Goal: Transaction & Acquisition: Subscribe to service/newsletter

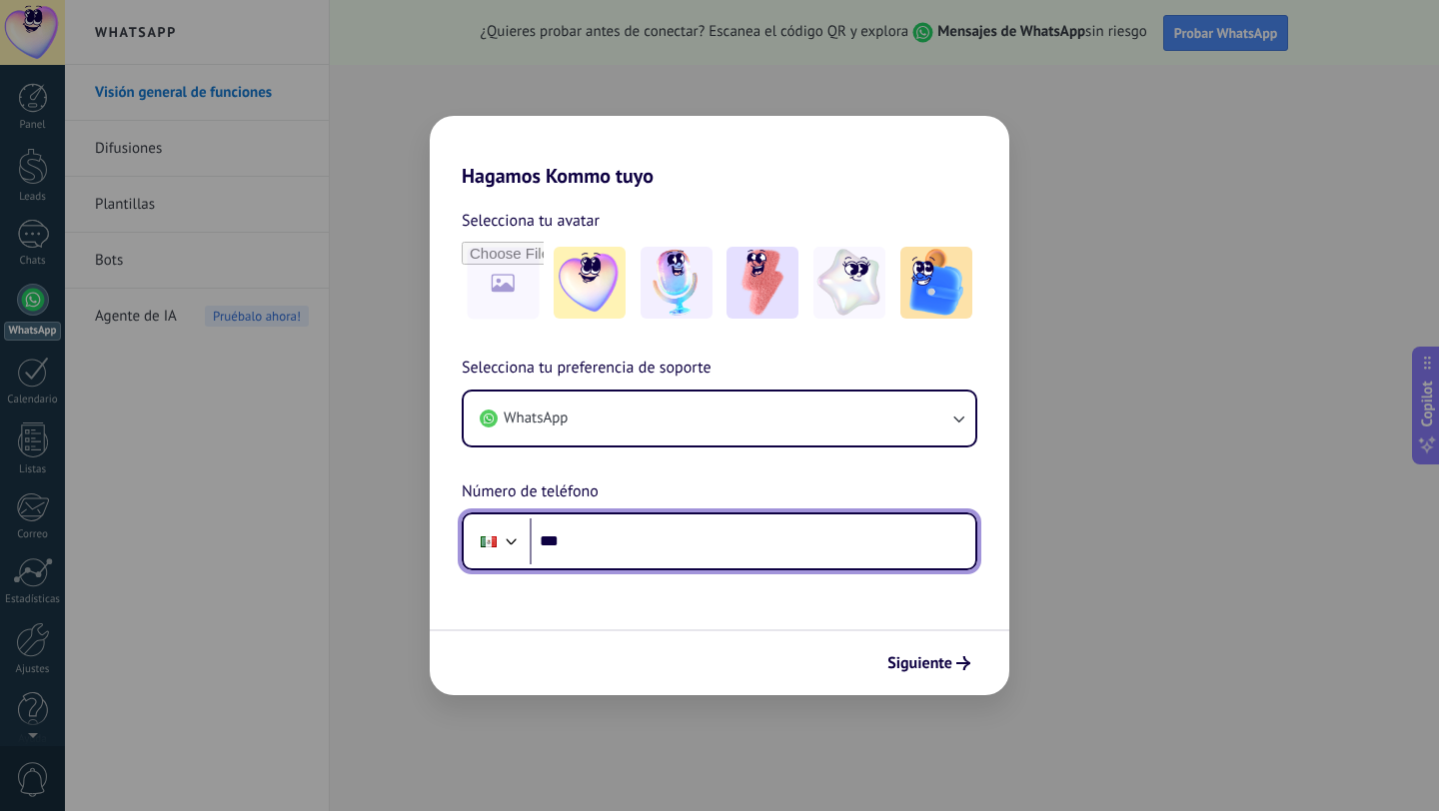
click at [614, 533] on input "***" at bounding box center [752, 541] width 446 height 46
type input "**********"
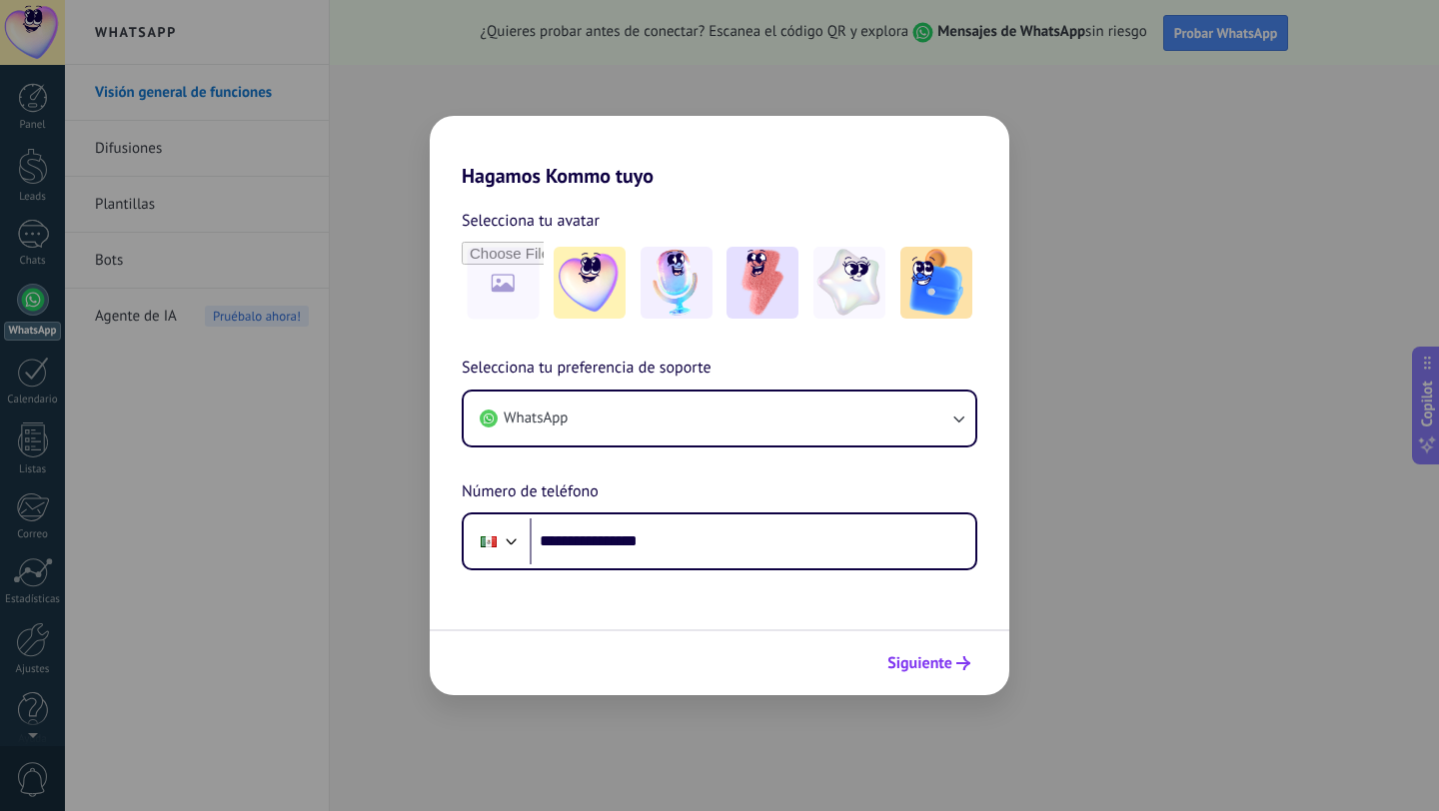
click at [939, 664] on span "Siguiente" at bounding box center [919, 663] width 65 height 14
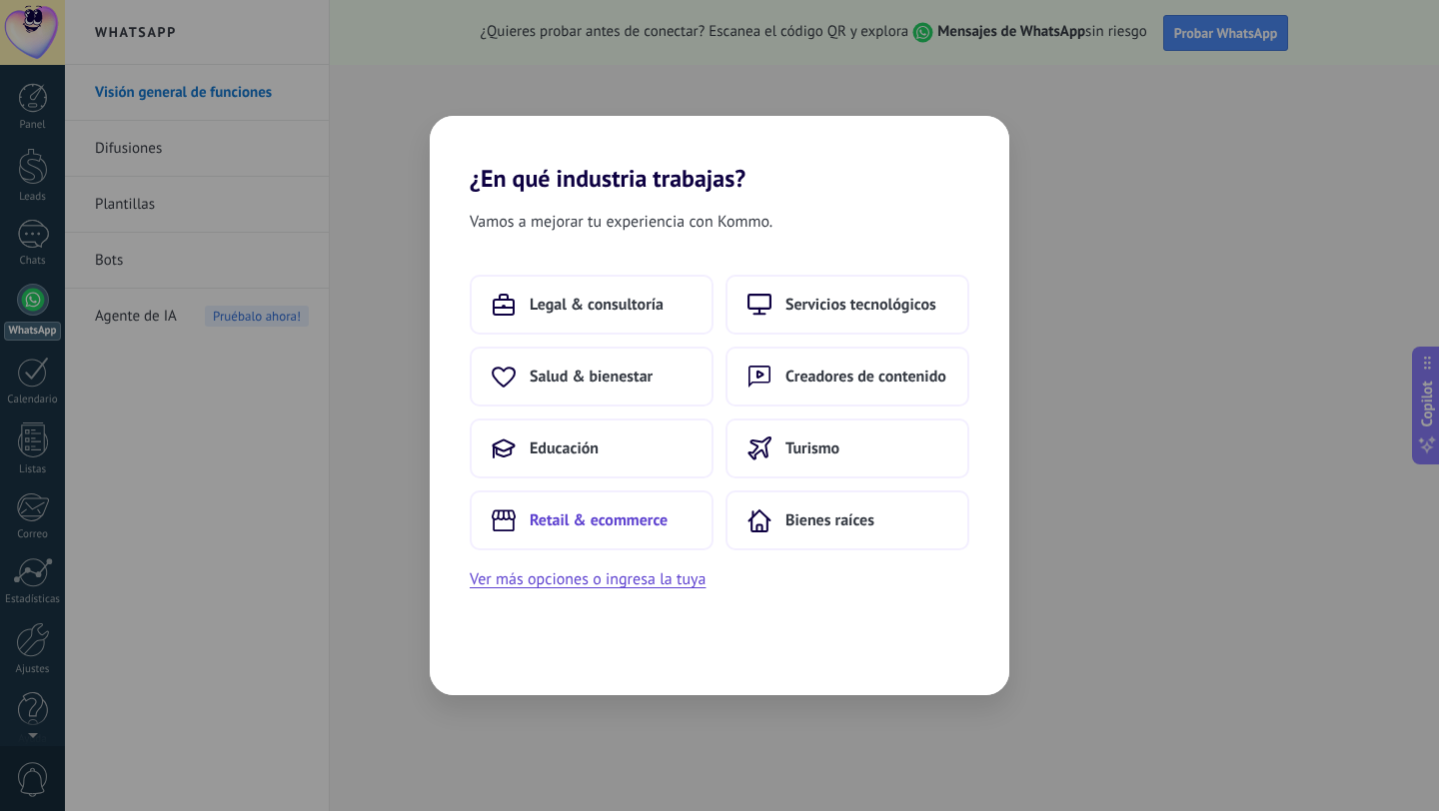
click at [612, 516] on span "Retail & ecommerce" at bounding box center [598, 520] width 138 height 20
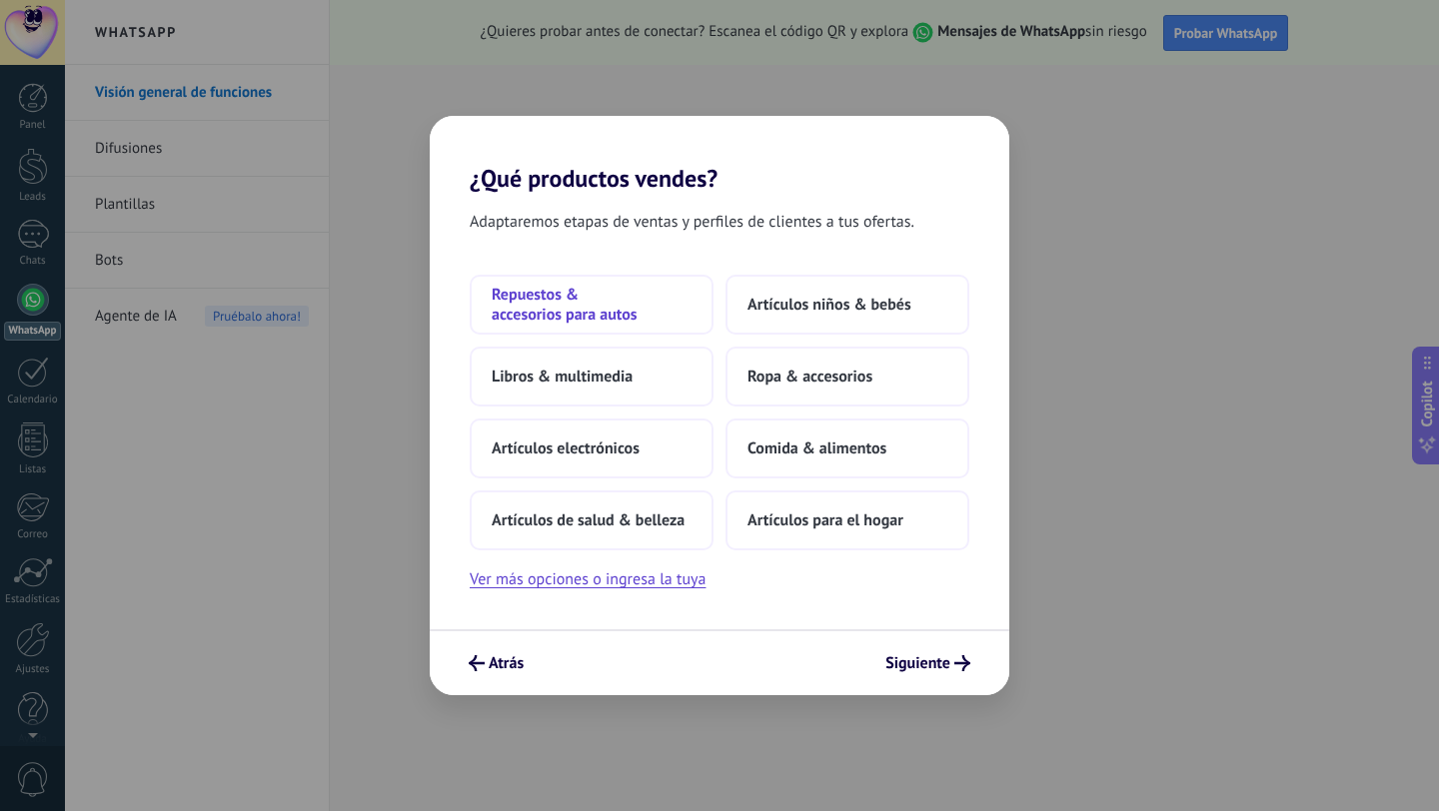
click at [575, 316] on span "Repuestos & accesorios para autos" at bounding box center [592, 305] width 200 height 40
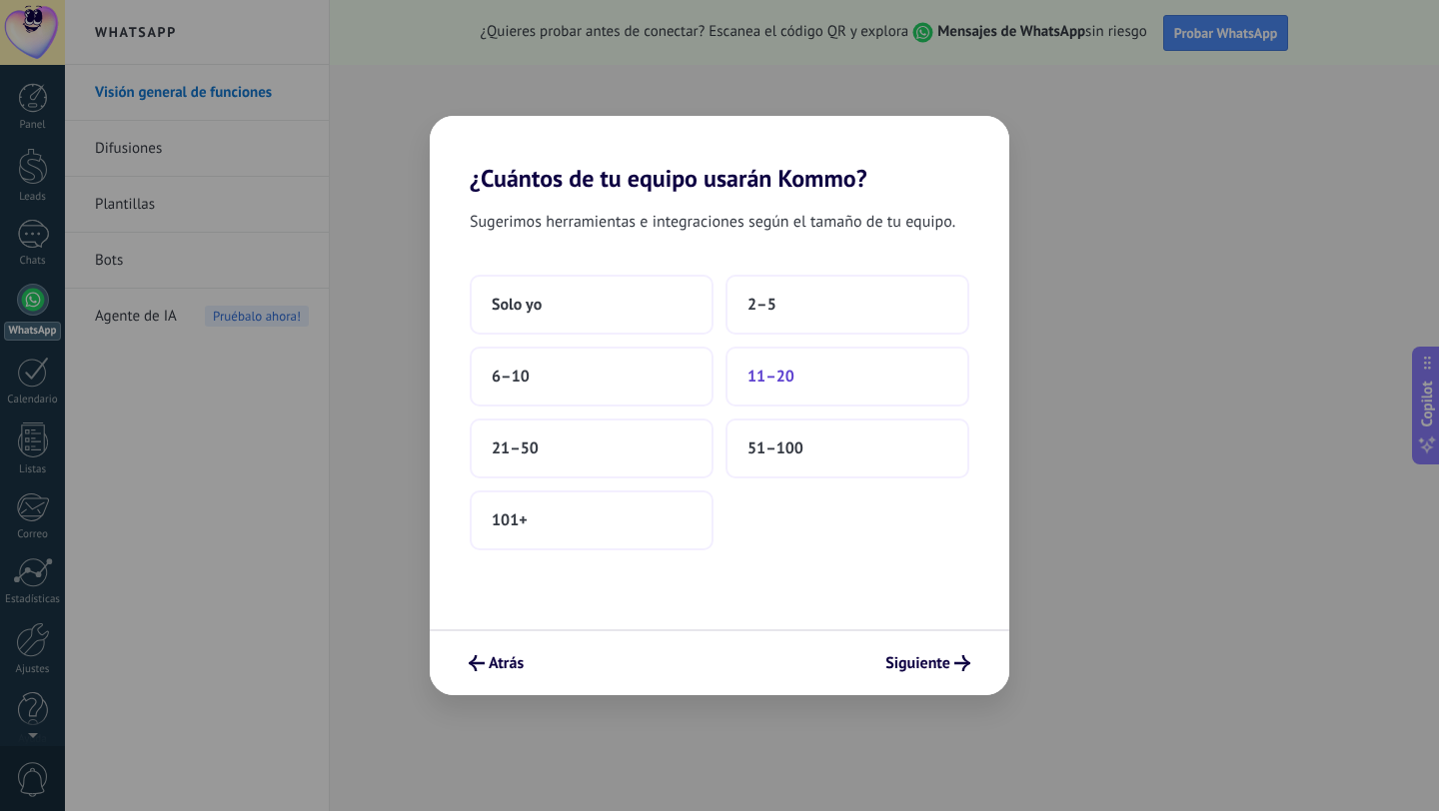
click at [802, 382] on button "11–20" at bounding box center [847, 377] width 244 height 60
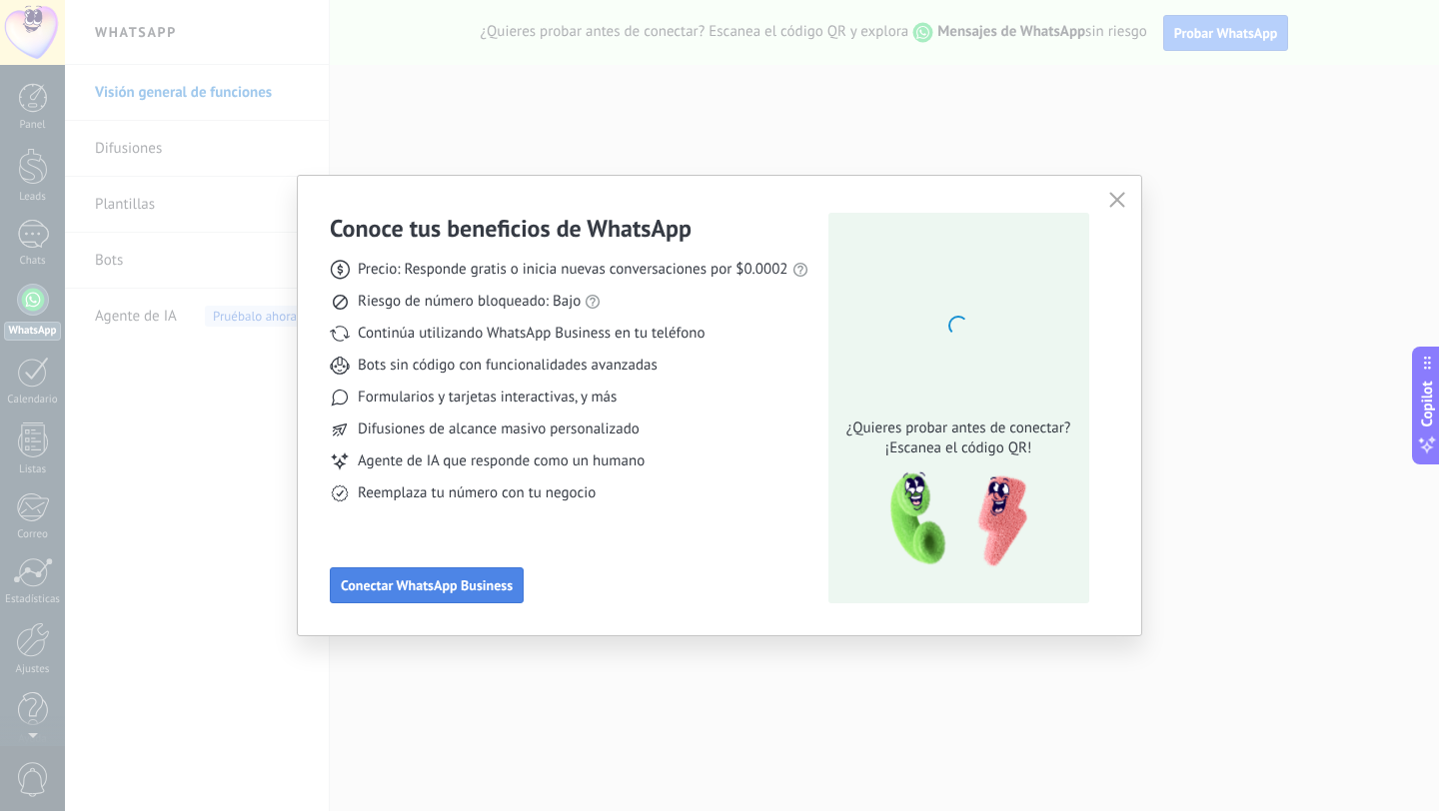
click at [432, 588] on span "Conectar WhatsApp Business" at bounding box center [427, 585] width 172 height 14
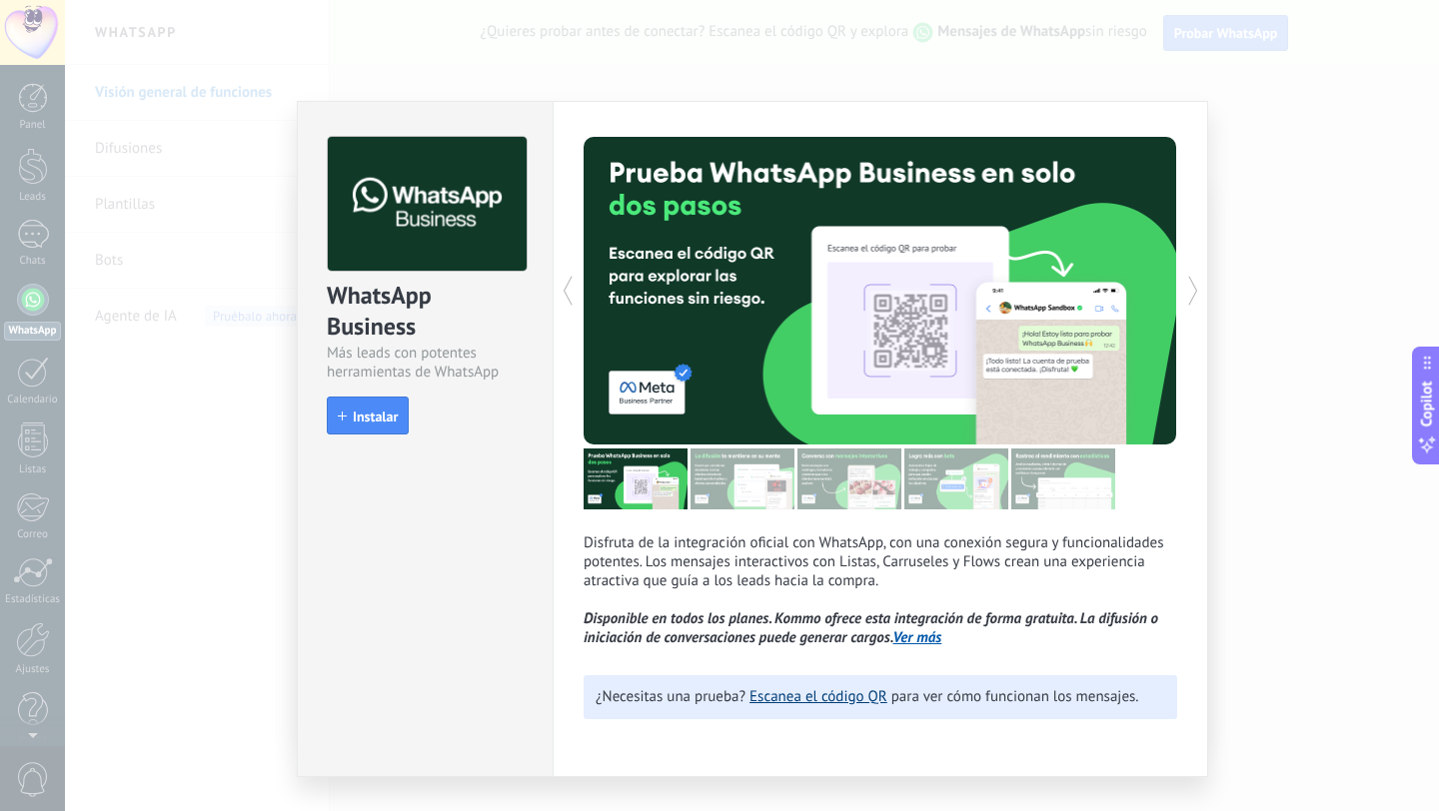
click at [827, 702] on link "Escanea el código QR" at bounding box center [818, 696] width 138 height 19
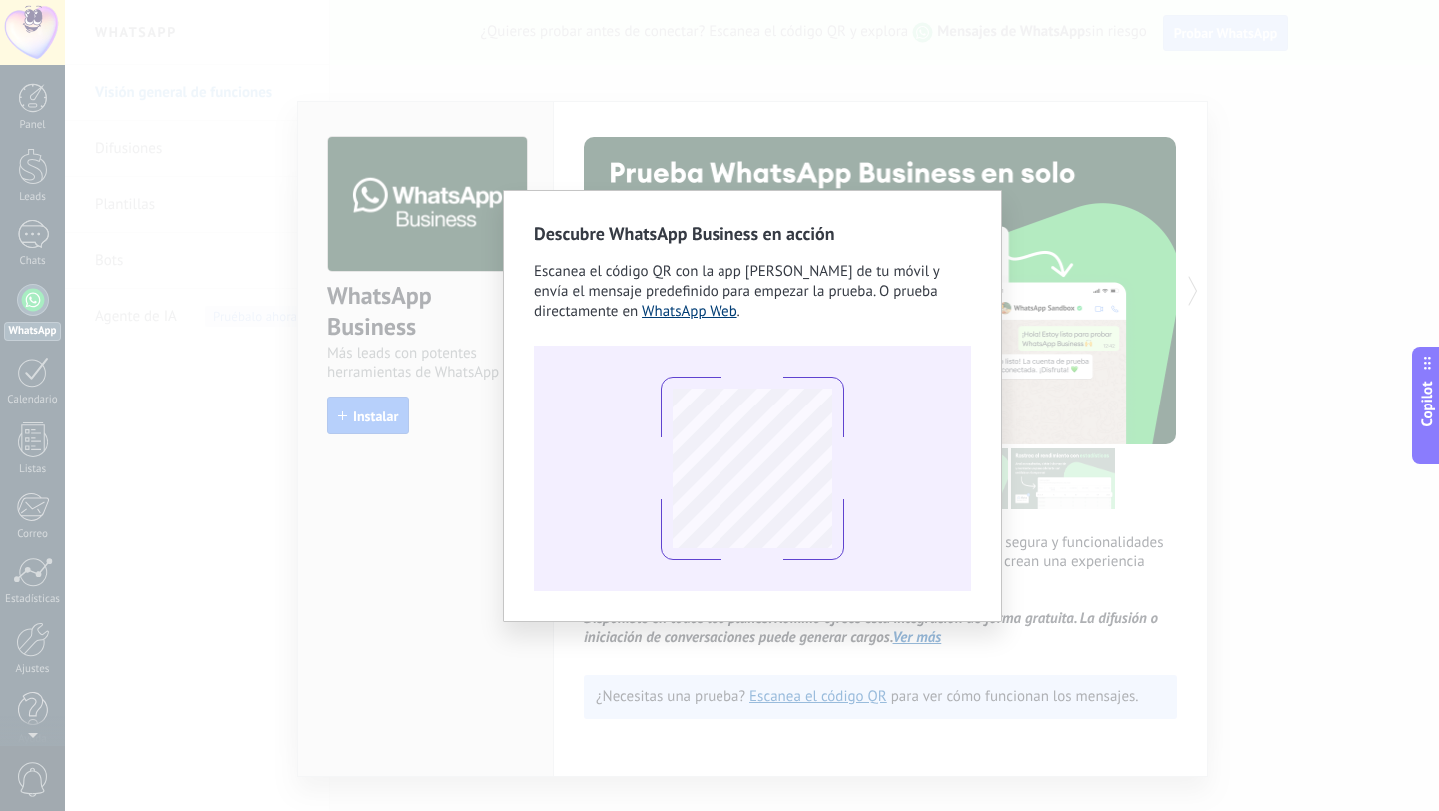
click at [692, 316] on link "WhatsApp Web" at bounding box center [689, 311] width 96 height 19
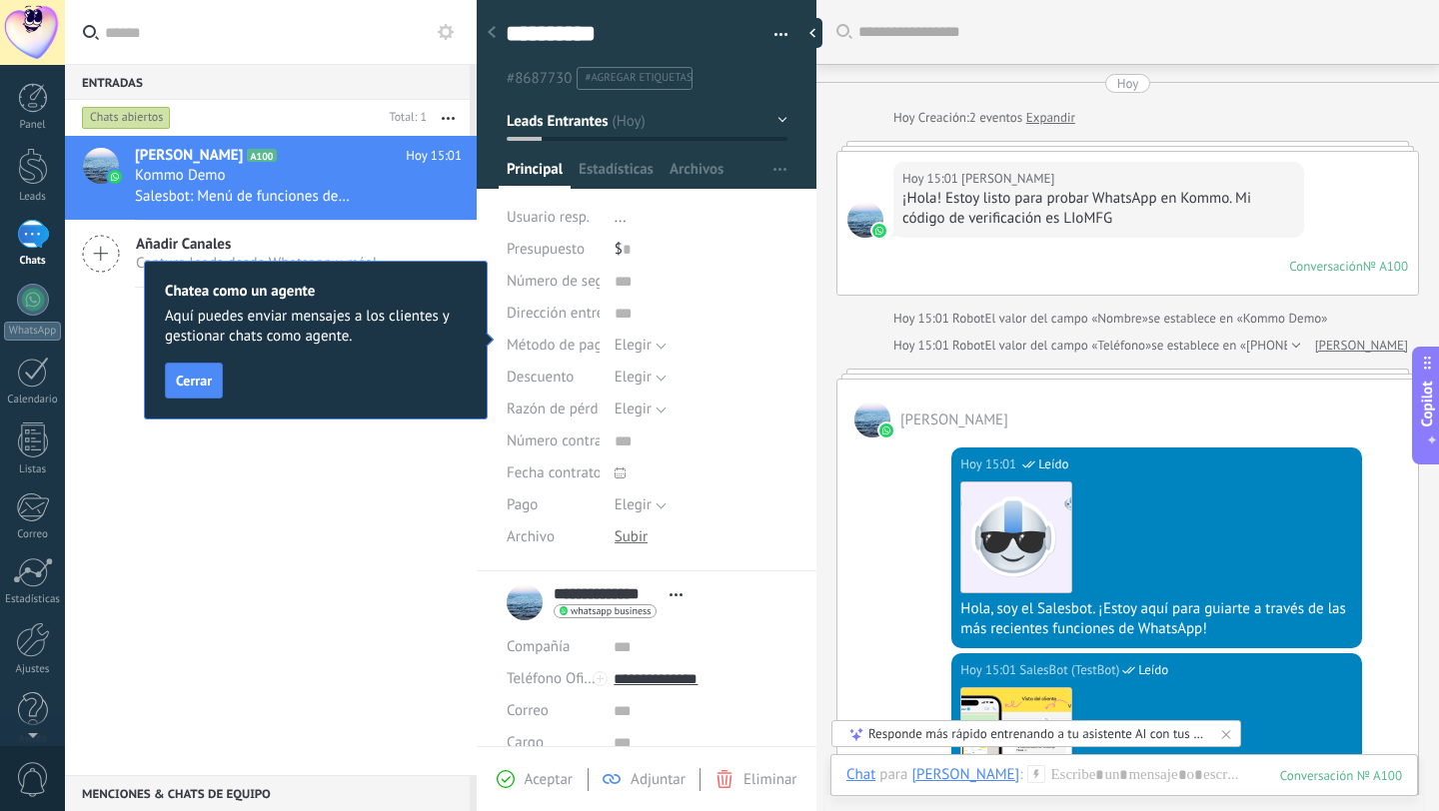
scroll to position [30, 0]
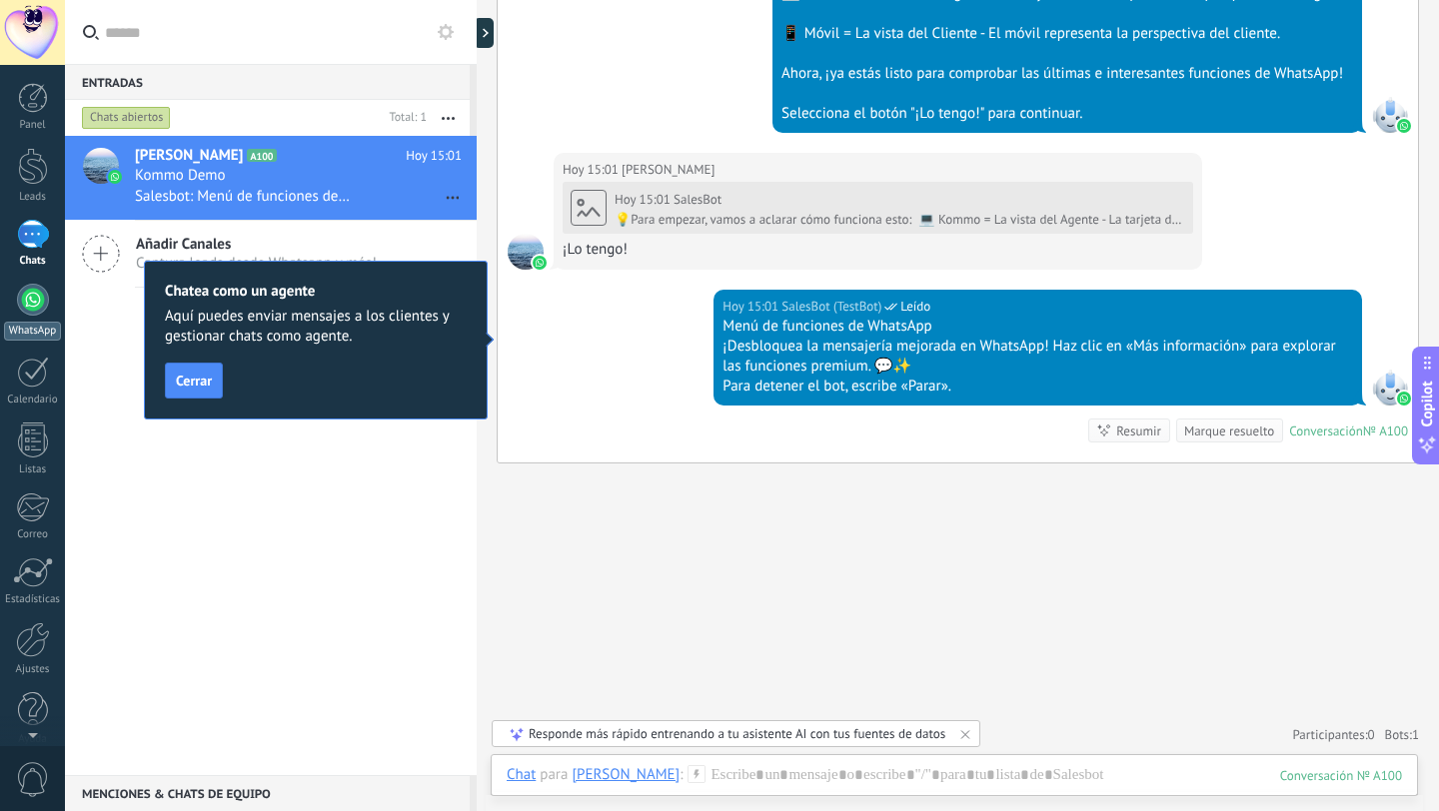
click at [32, 299] on div at bounding box center [33, 300] width 32 height 32
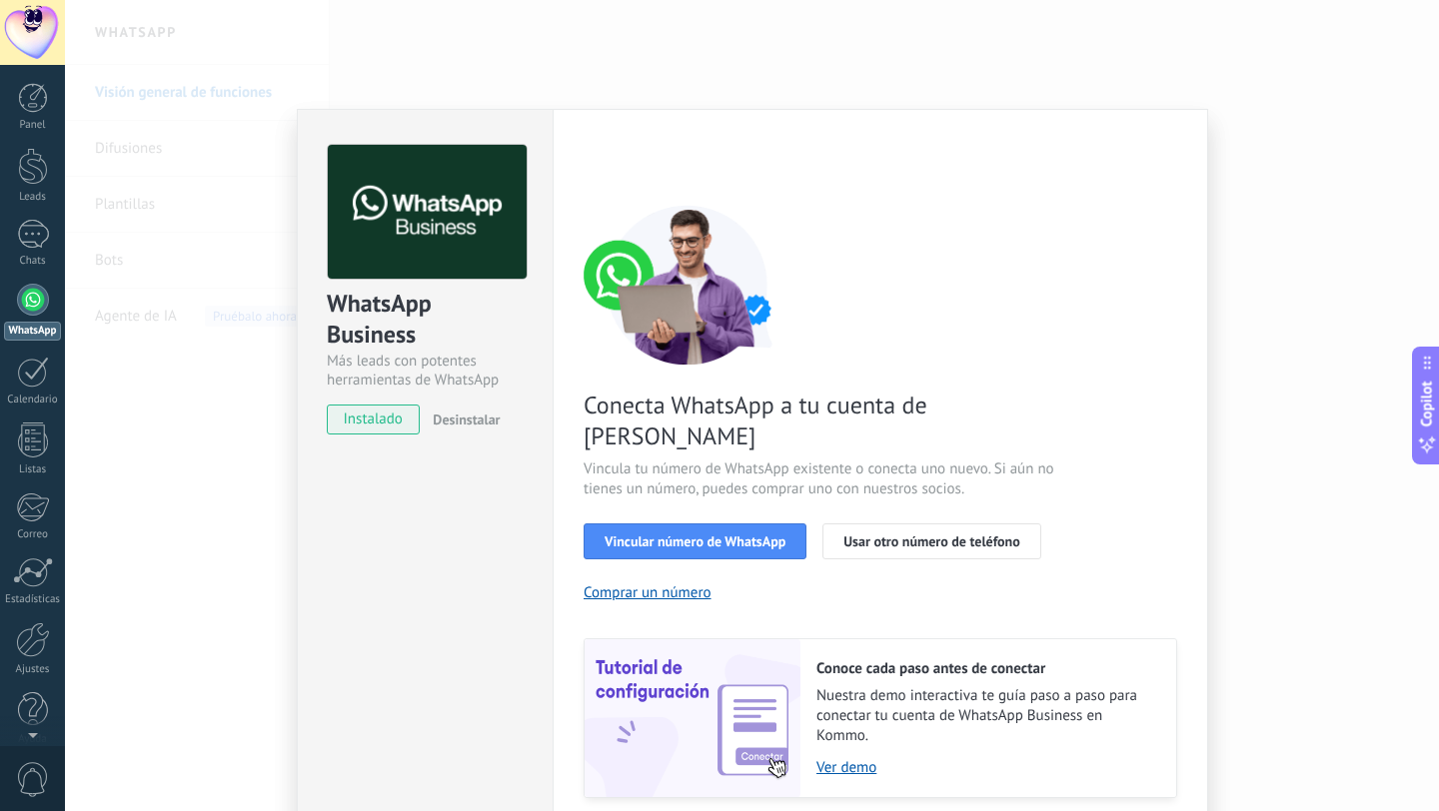
click at [378, 423] on span "instalado" at bounding box center [373, 420] width 91 height 30
click at [693, 534] on span "Vincular número de WhatsApp" at bounding box center [694, 541] width 181 height 14
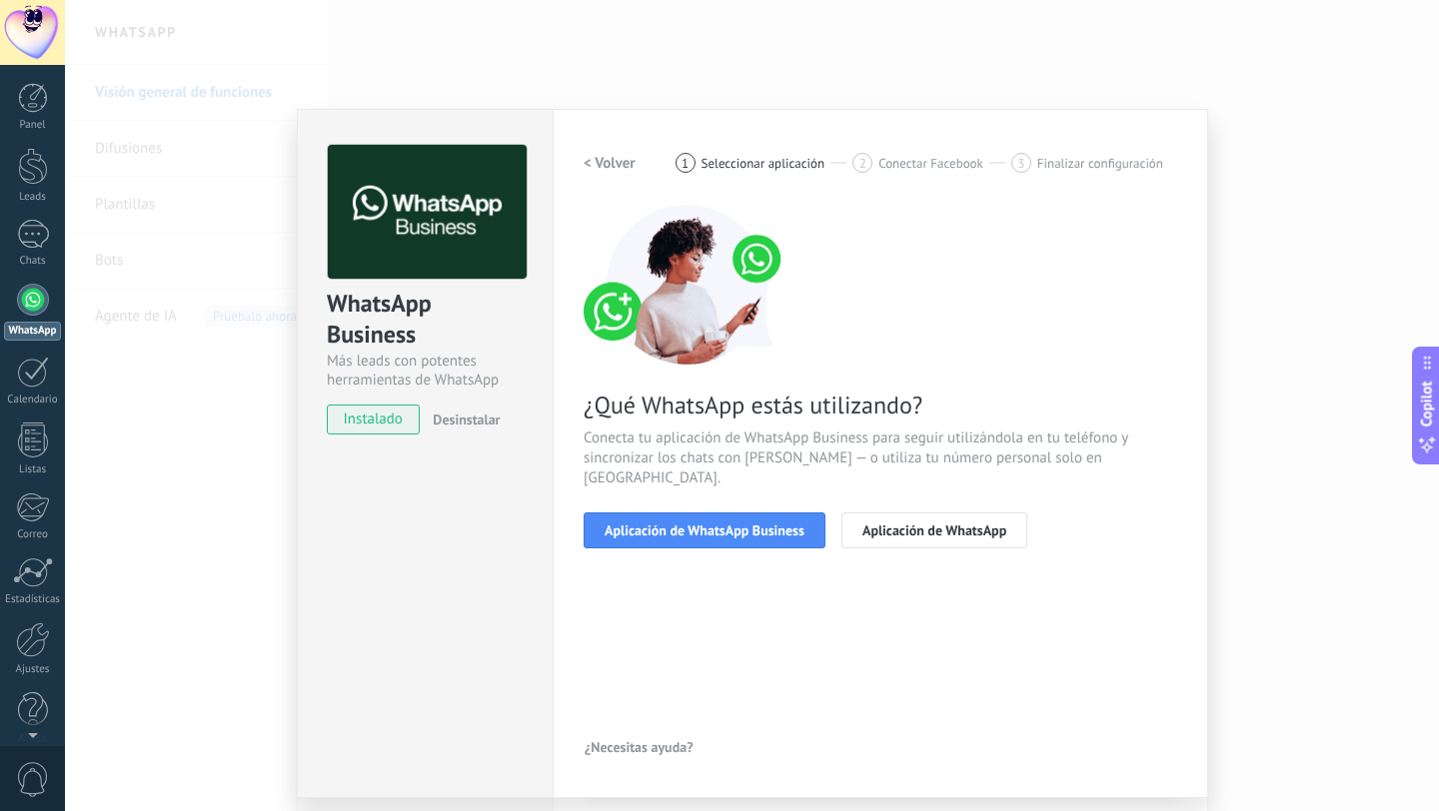
click at [693, 523] on span "Aplicación de WhatsApp Business" at bounding box center [704, 530] width 200 height 14
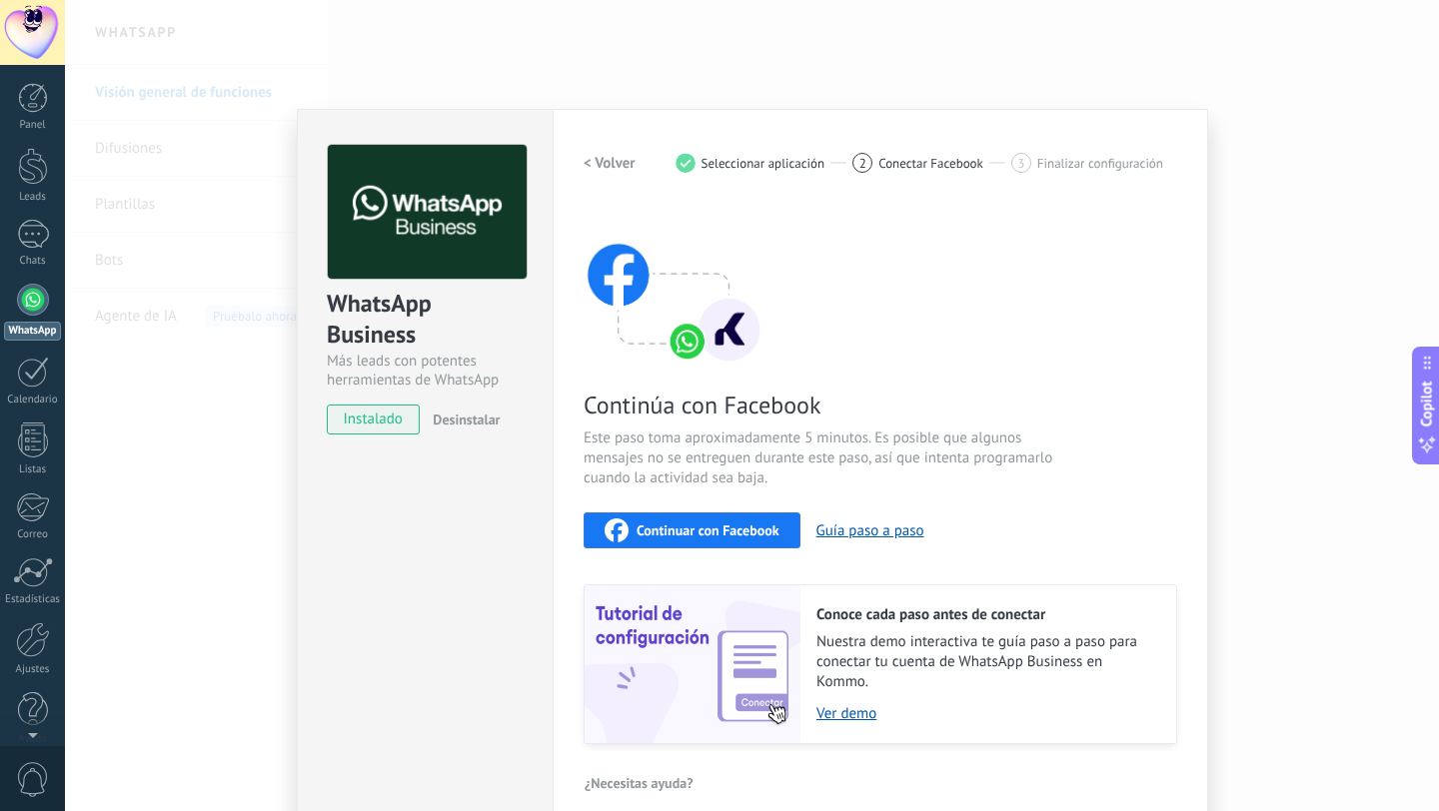
click at [696, 524] on span "Continuar con Facebook" at bounding box center [707, 530] width 143 height 14
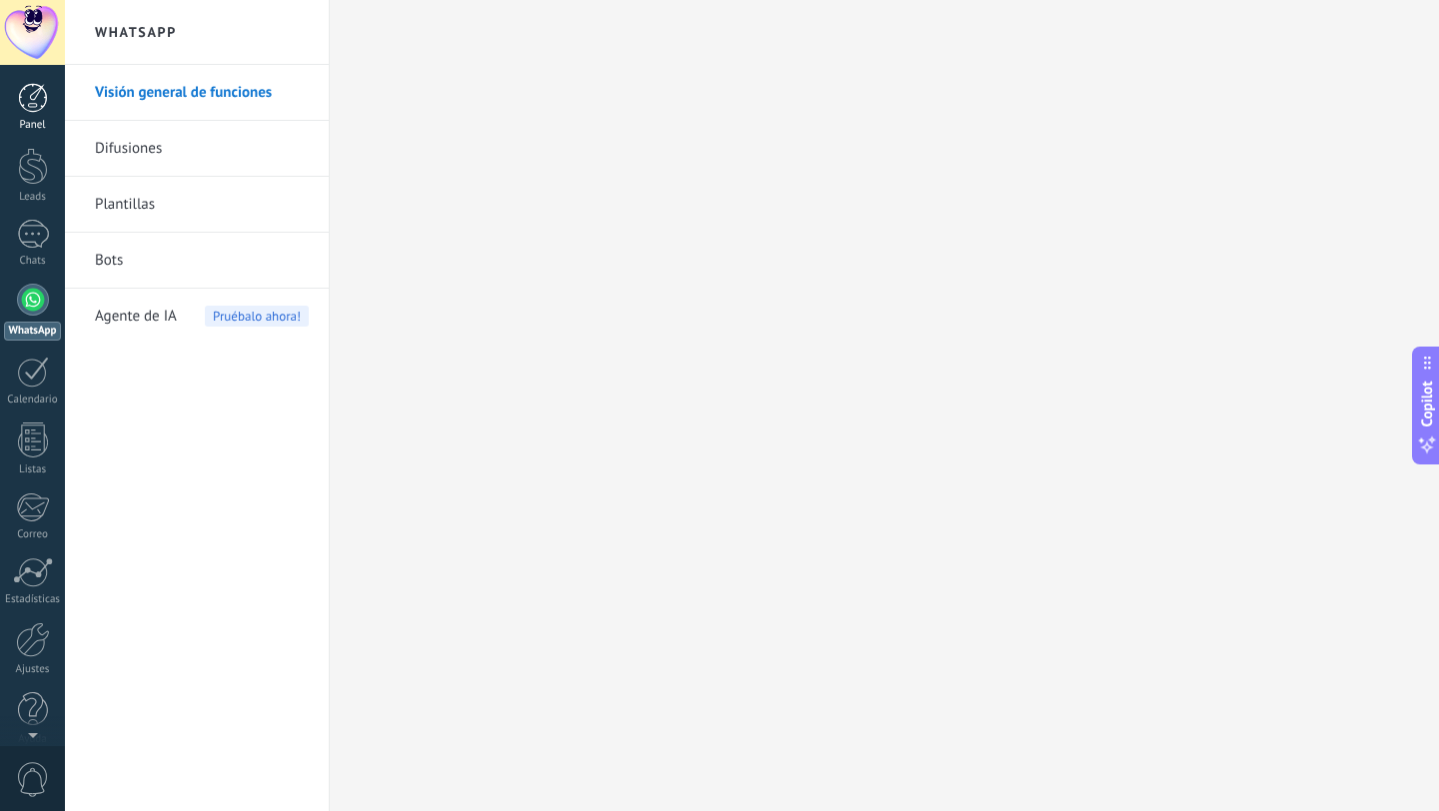
click at [42, 107] on div at bounding box center [33, 98] width 30 height 30
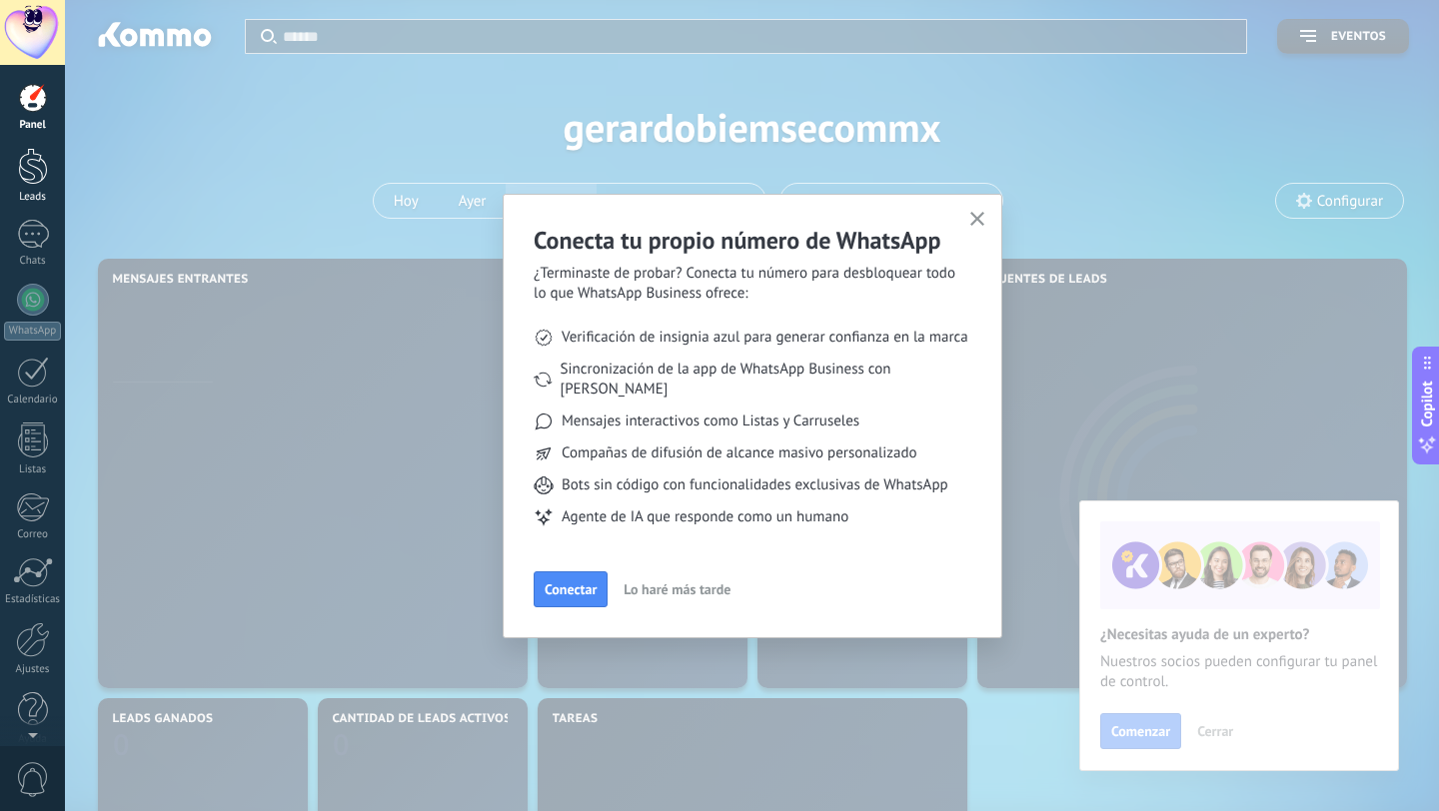
click at [38, 156] on div at bounding box center [33, 166] width 30 height 37
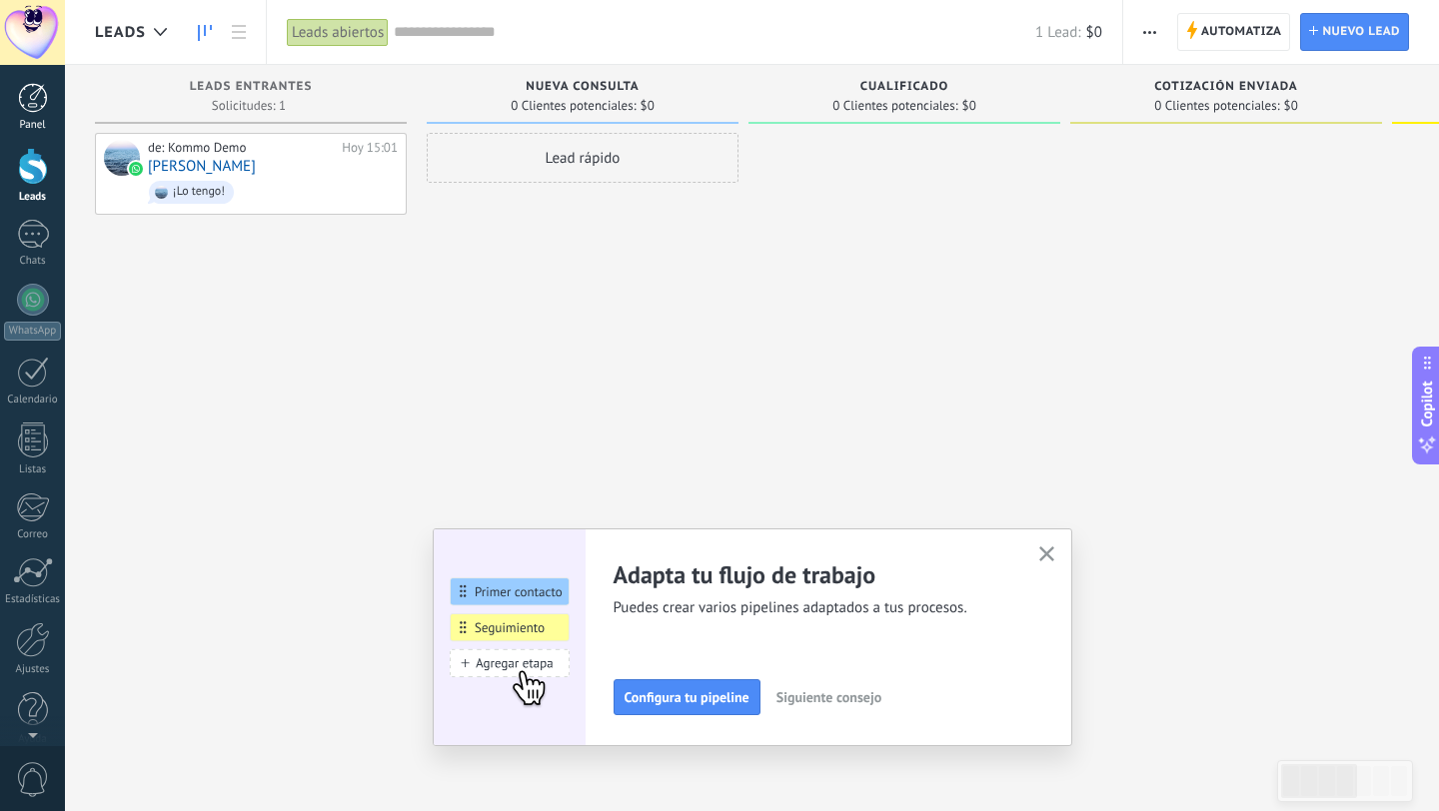
click at [30, 108] on div at bounding box center [33, 98] width 30 height 30
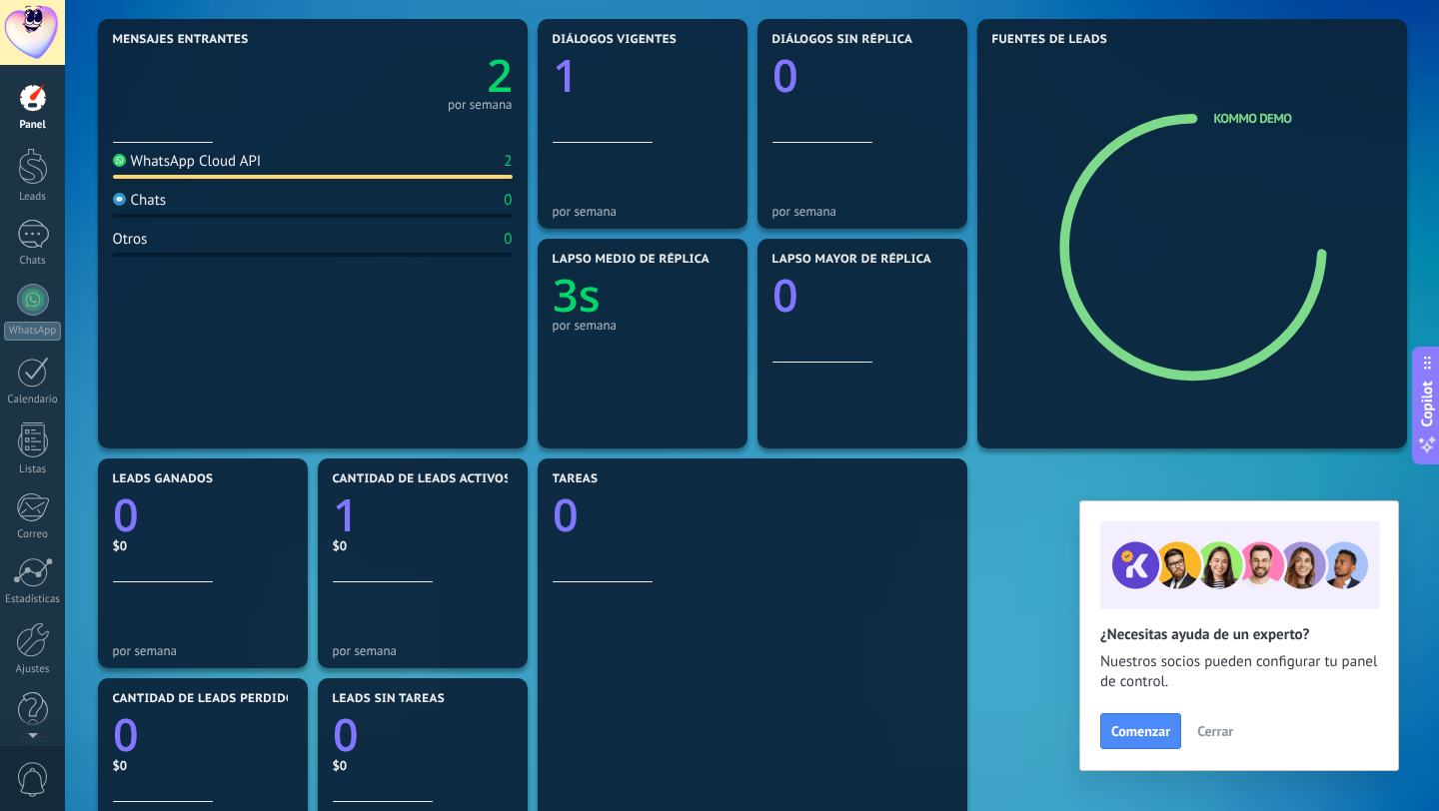
scroll to position [212, 0]
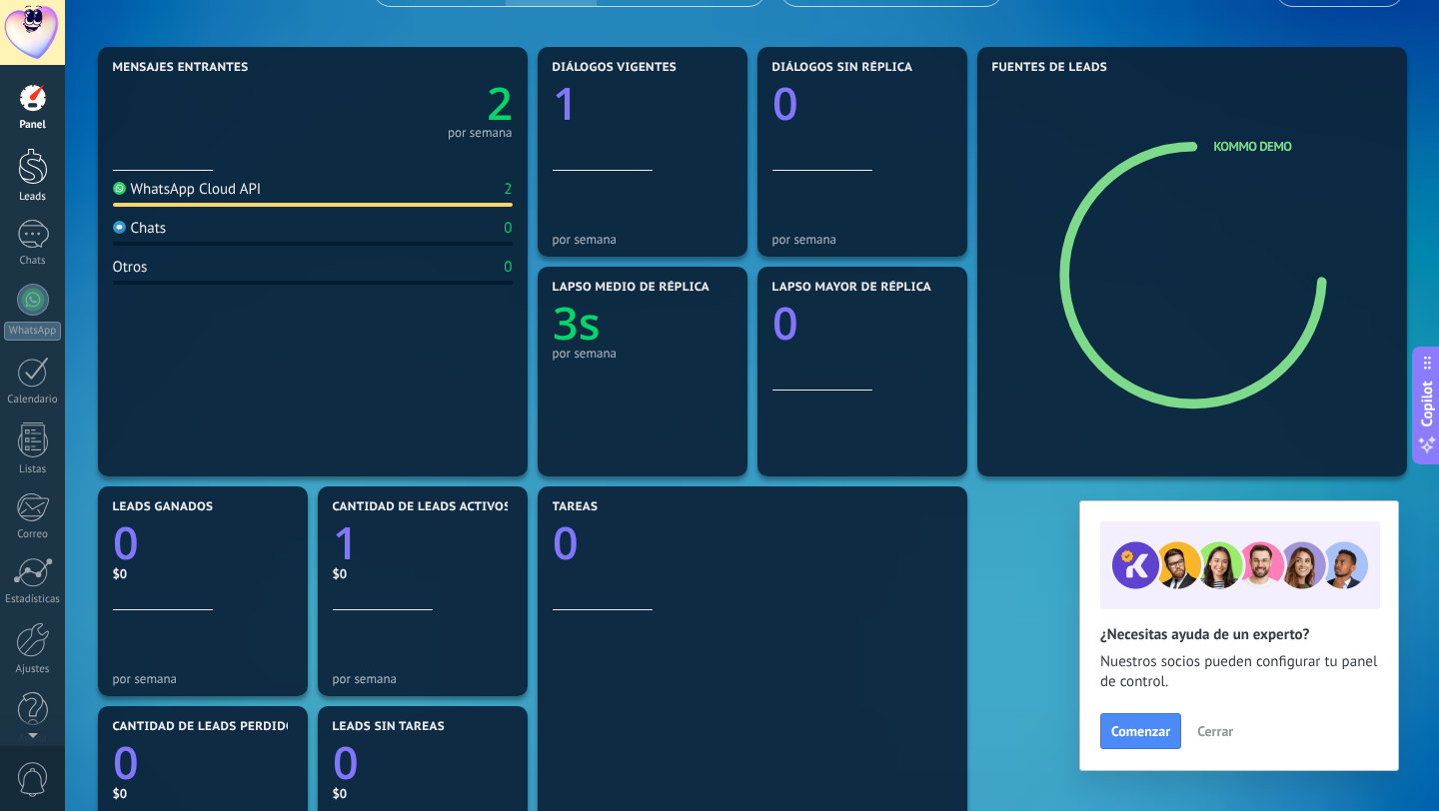
click at [30, 167] on div at bounding box center [33, 166] width 30 height 37
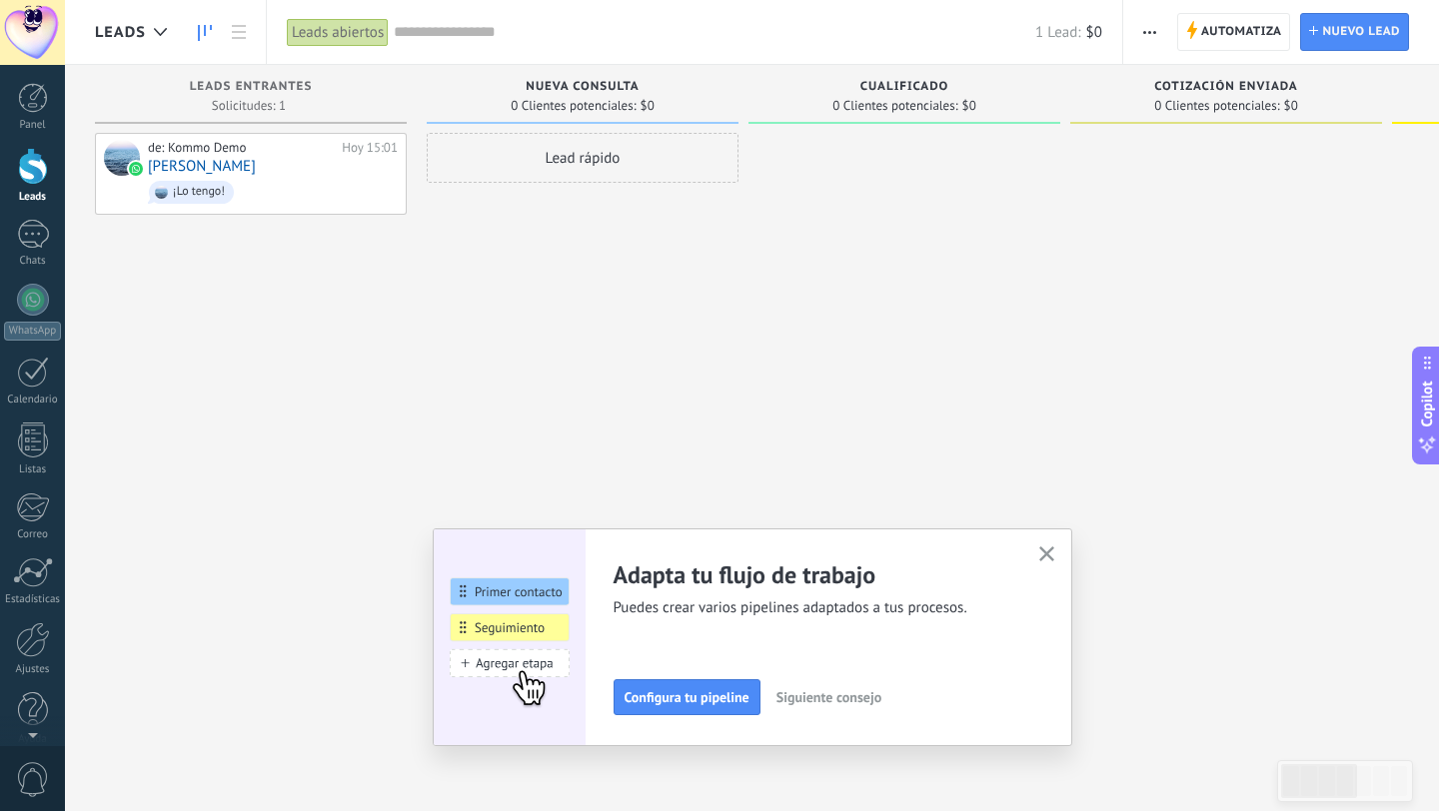
click at [1046, 548] on icon "button" at bounding box center [1046, 553] width 15 height 15
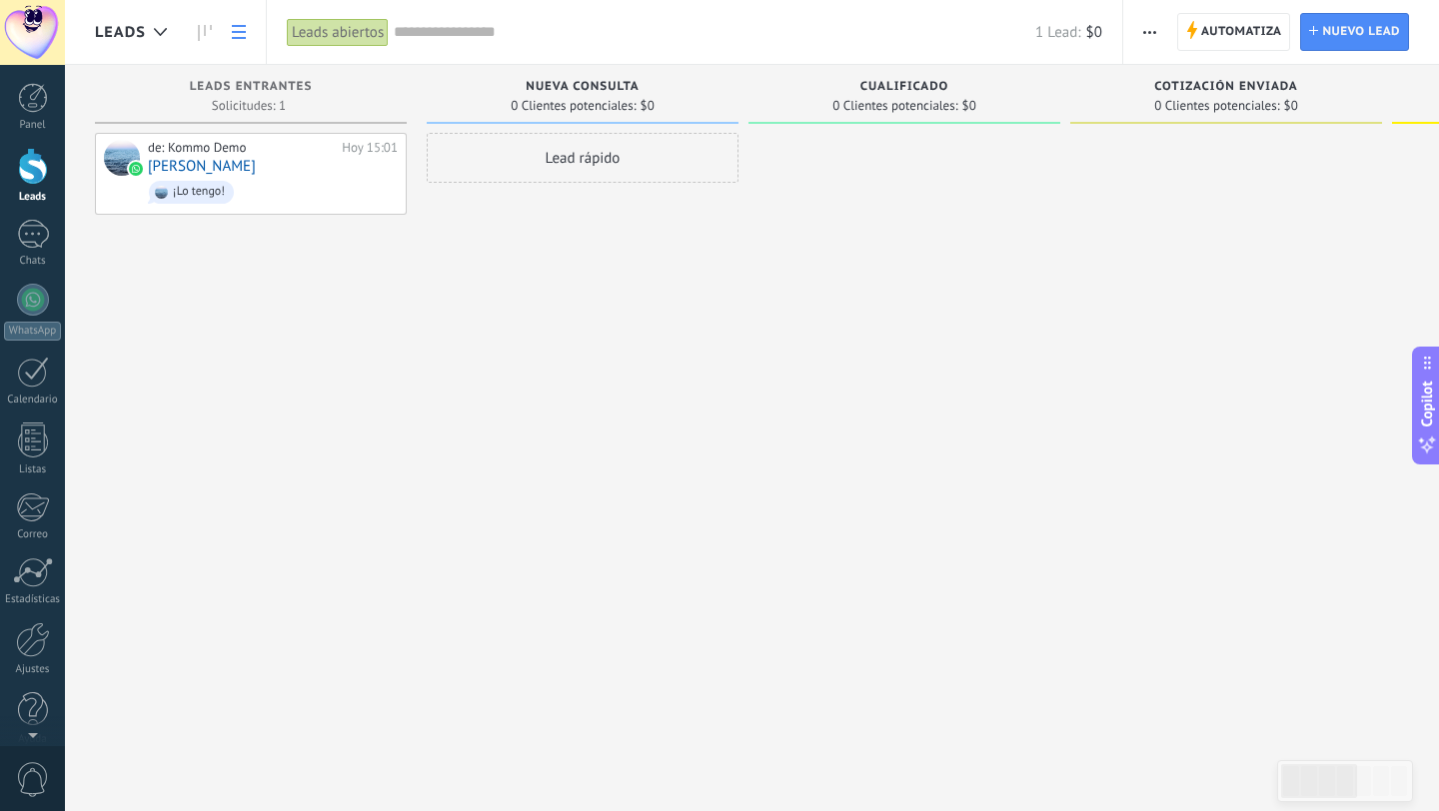
click at [238, 38] on use at bounding box center [239, 32] width 14 height 14
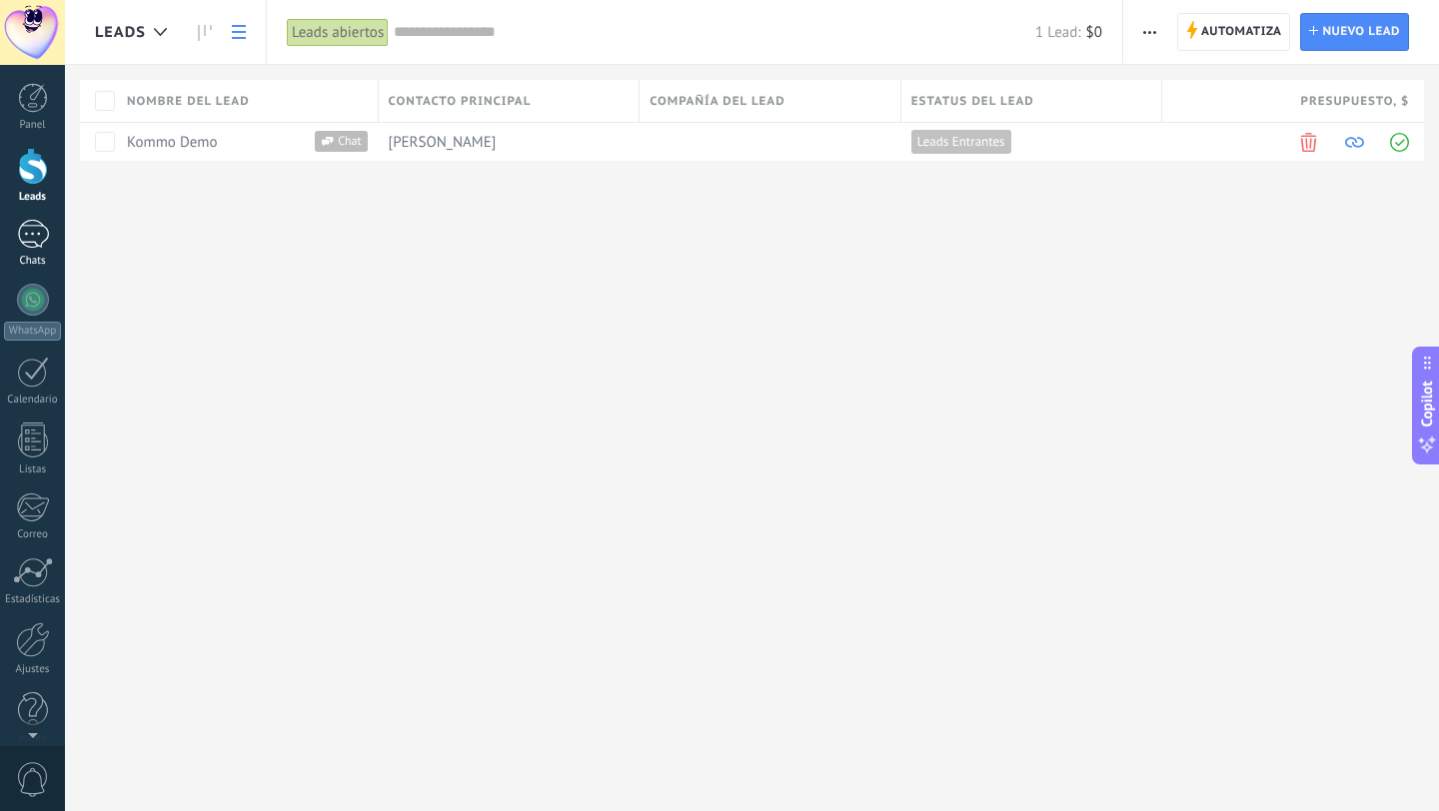
click at [41, 242] on div "1" at bounding box center [33, 234] width 32 height 29
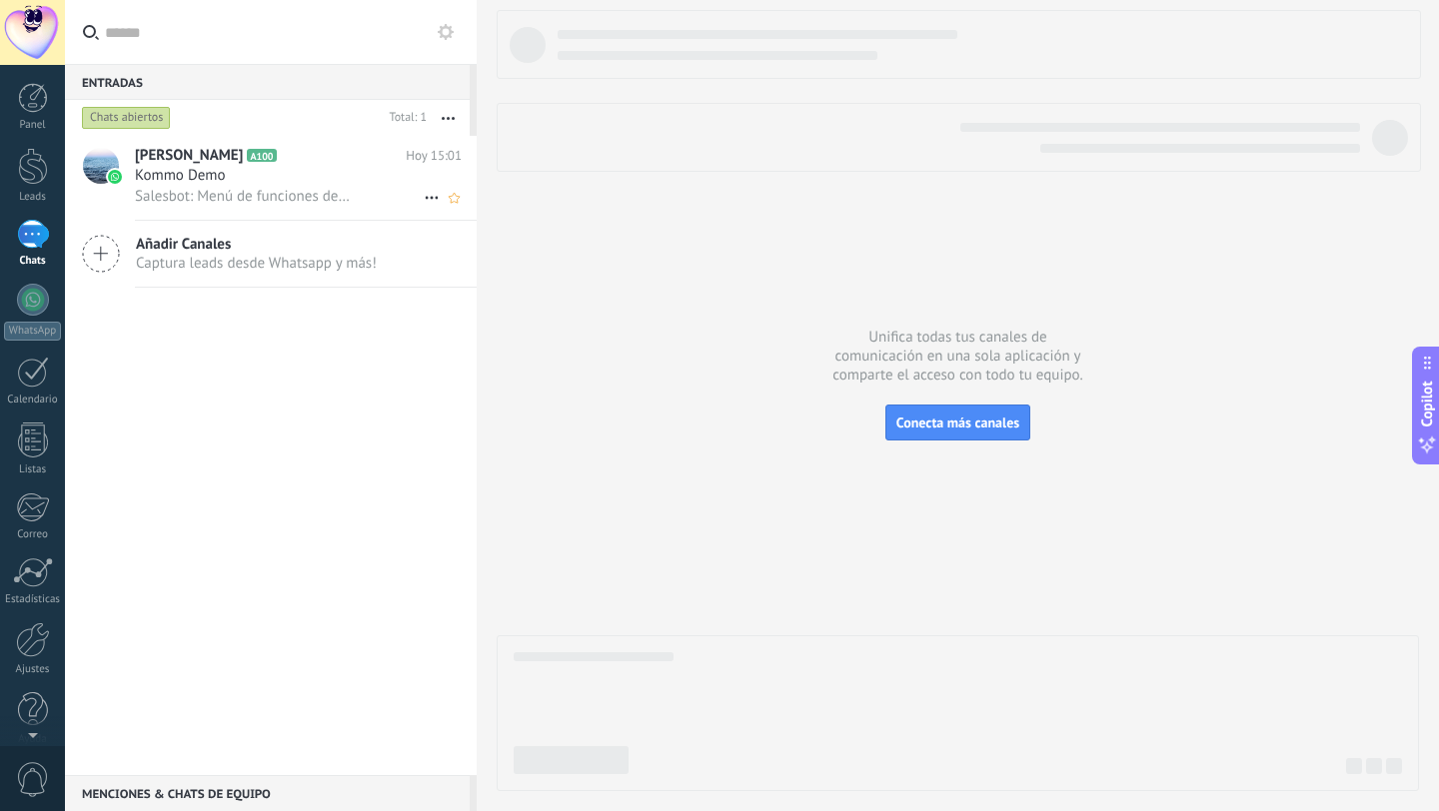
click at [216, 176] on span "Kommo Demo" at bounding box center [180, 176] width 91 height 20
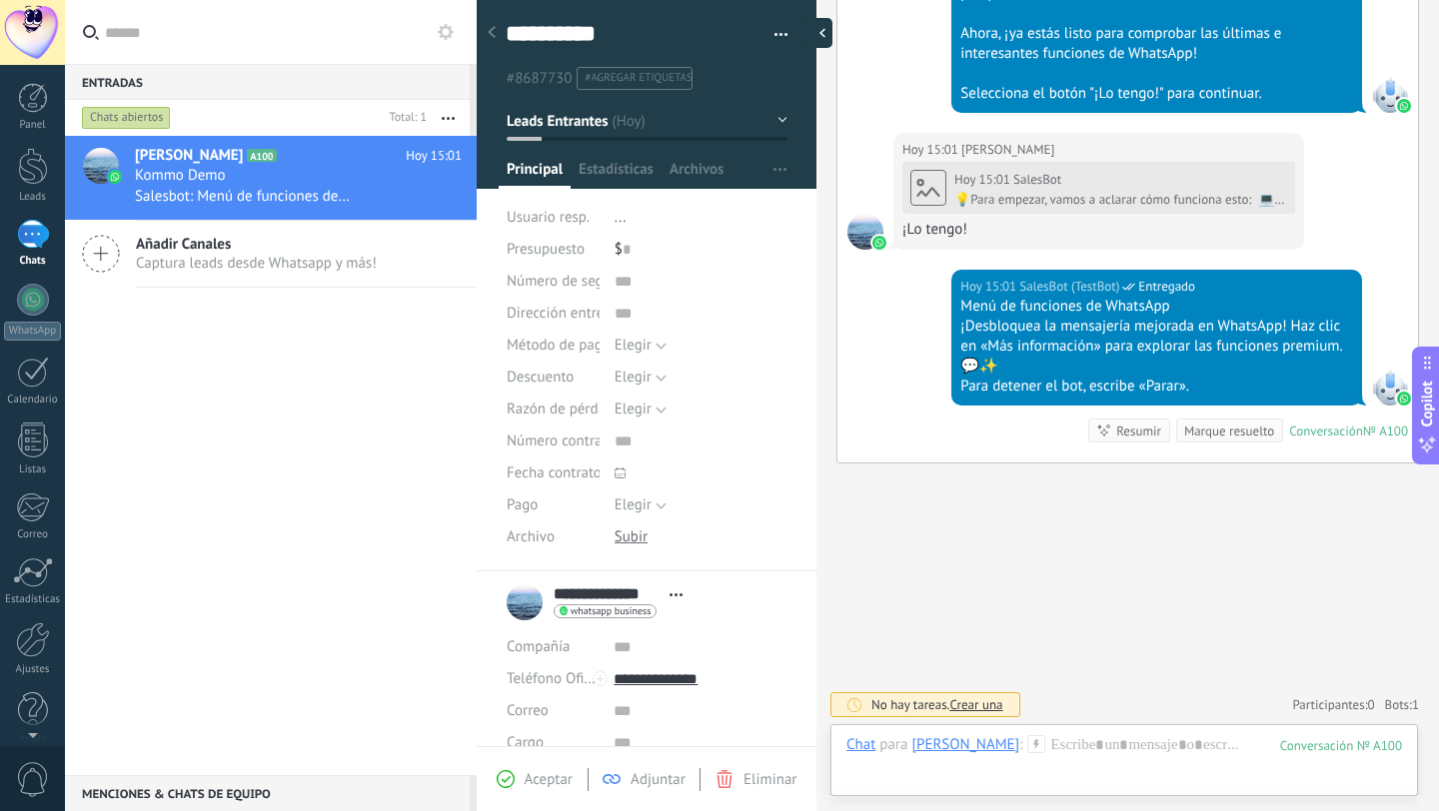
click at [817, 31] on div at bounding box center [817, 33] width 30 height 30
type textarea "**********"
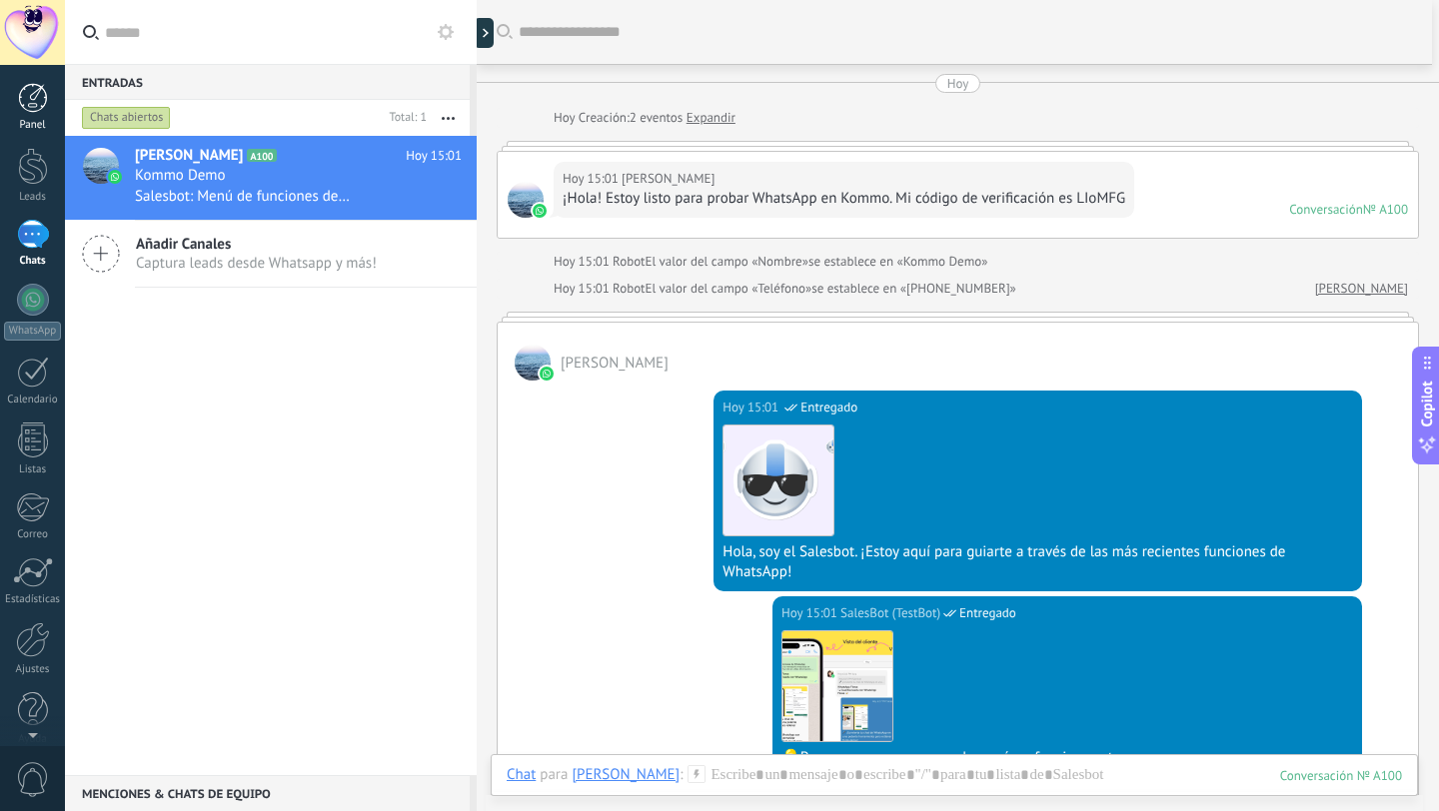
click at [38, 99] on div at bounding box center [33, 98] width 30 height 30
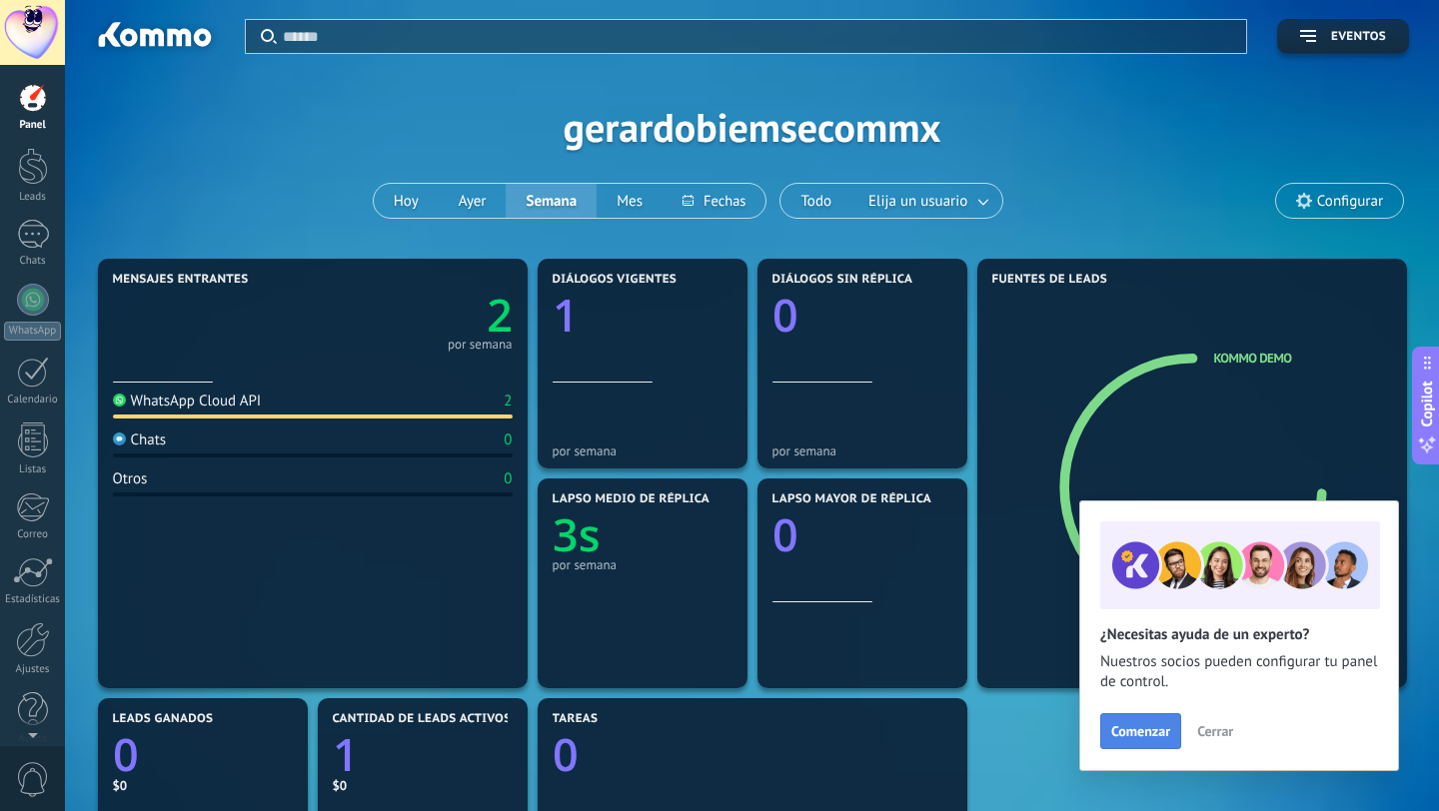
click at [1137, 736] on span "Comenzar" at bounding box center [1140, 731] width 59 height 14
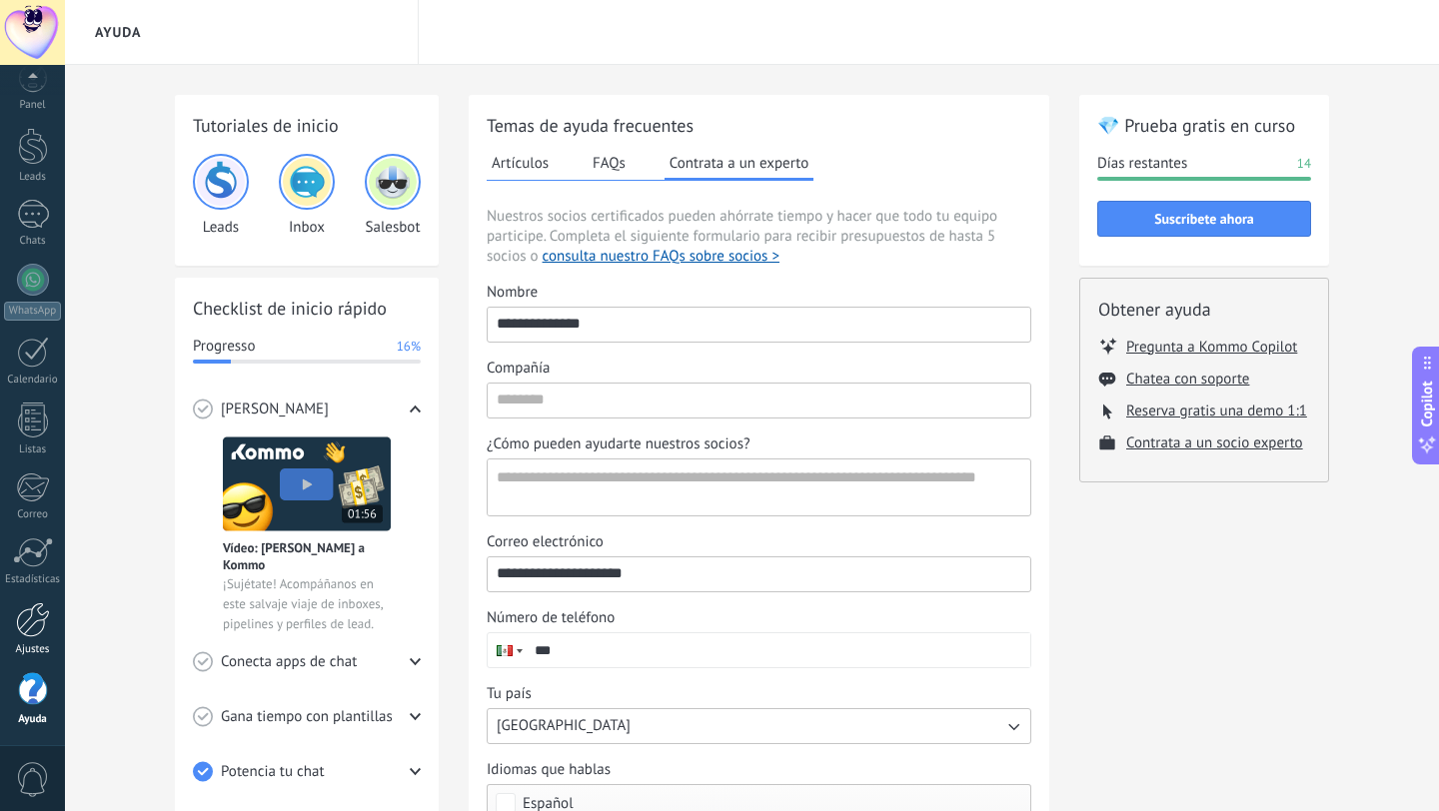
click at [34, 621] on div at bounding box center [33, 619] width 34 height 35
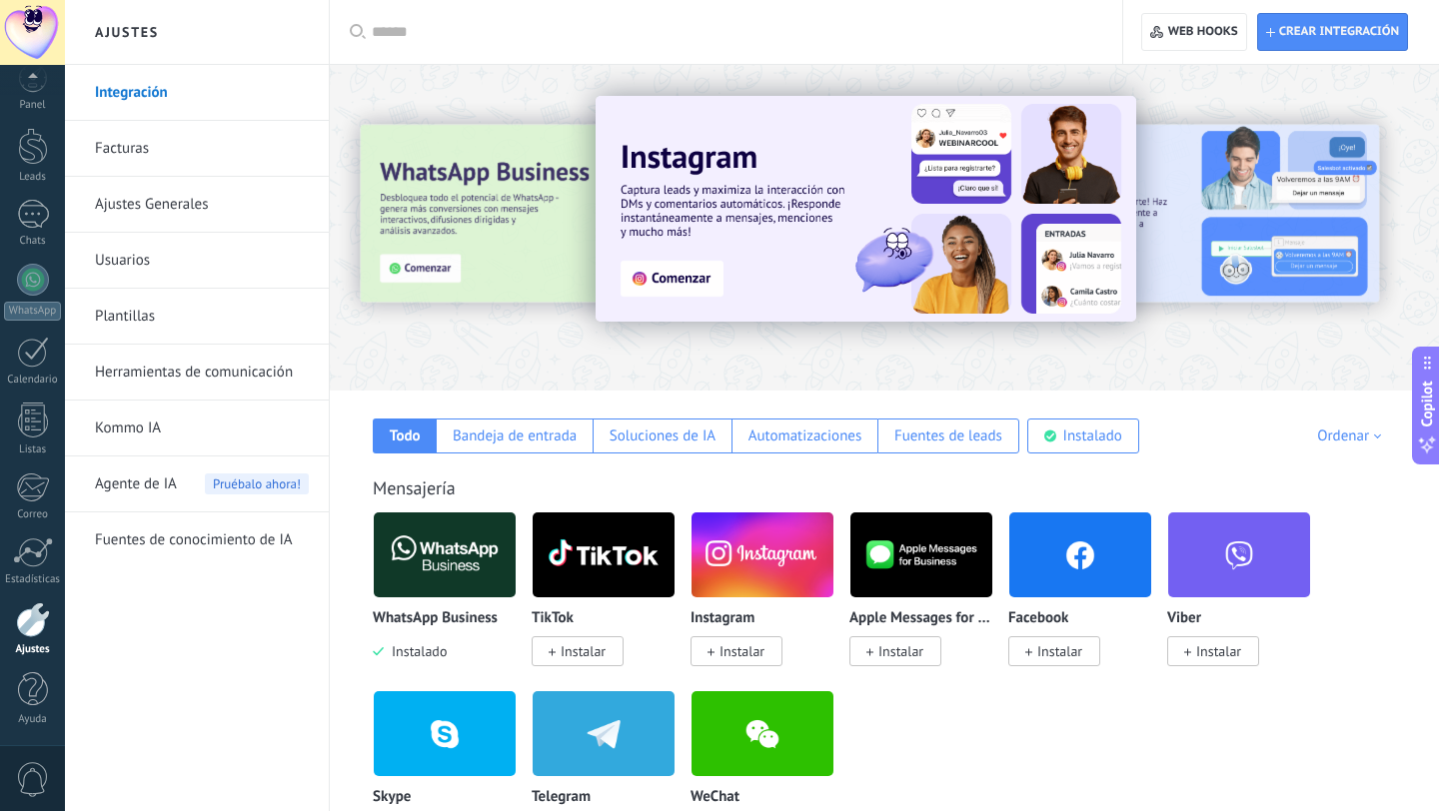
click at [167, 263] on link "Usuarios" at bounding box center [202, 261] width 214 height 56
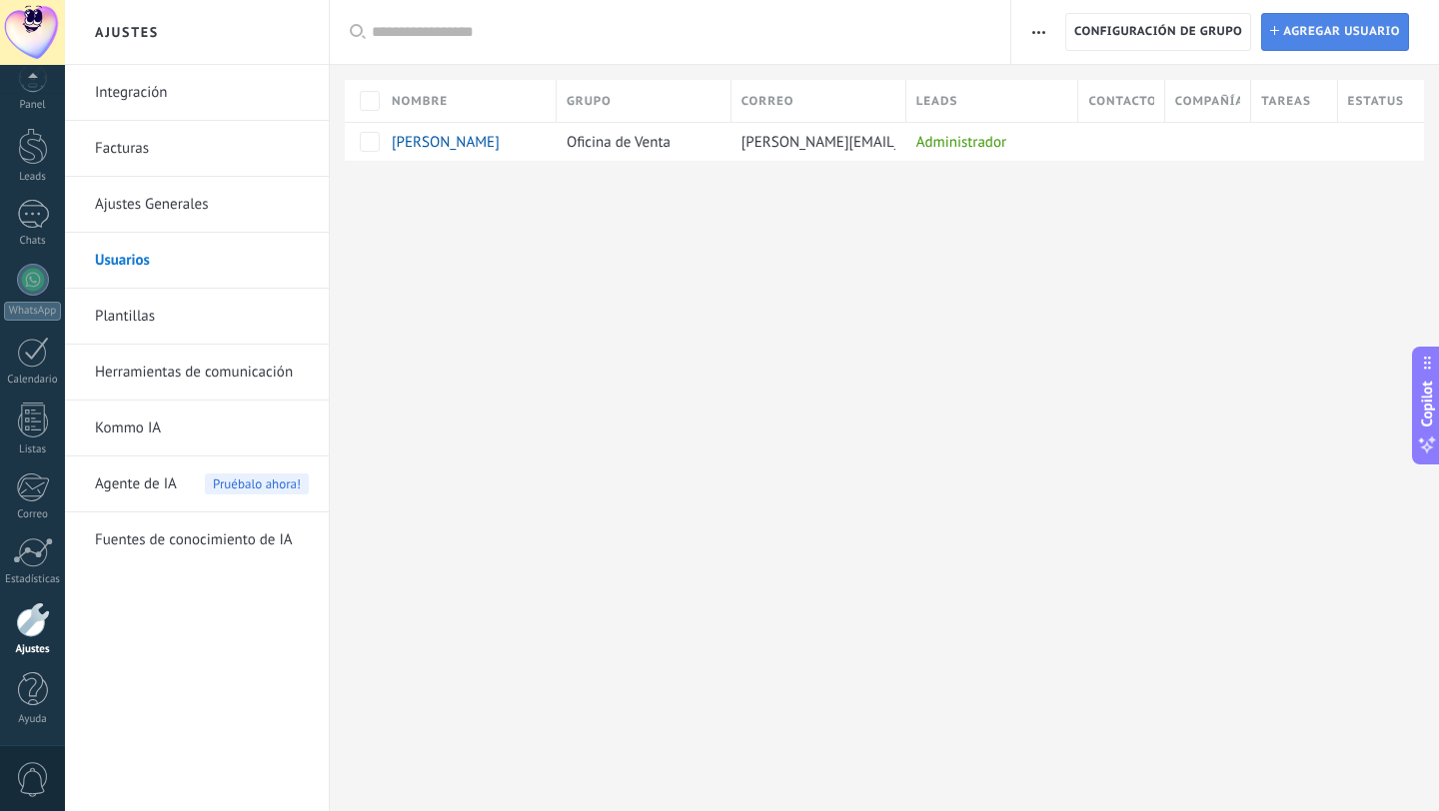
click at [1325, 29] on span "Agregar usuario" at bounding box center [1341, 32] width 117 height 36
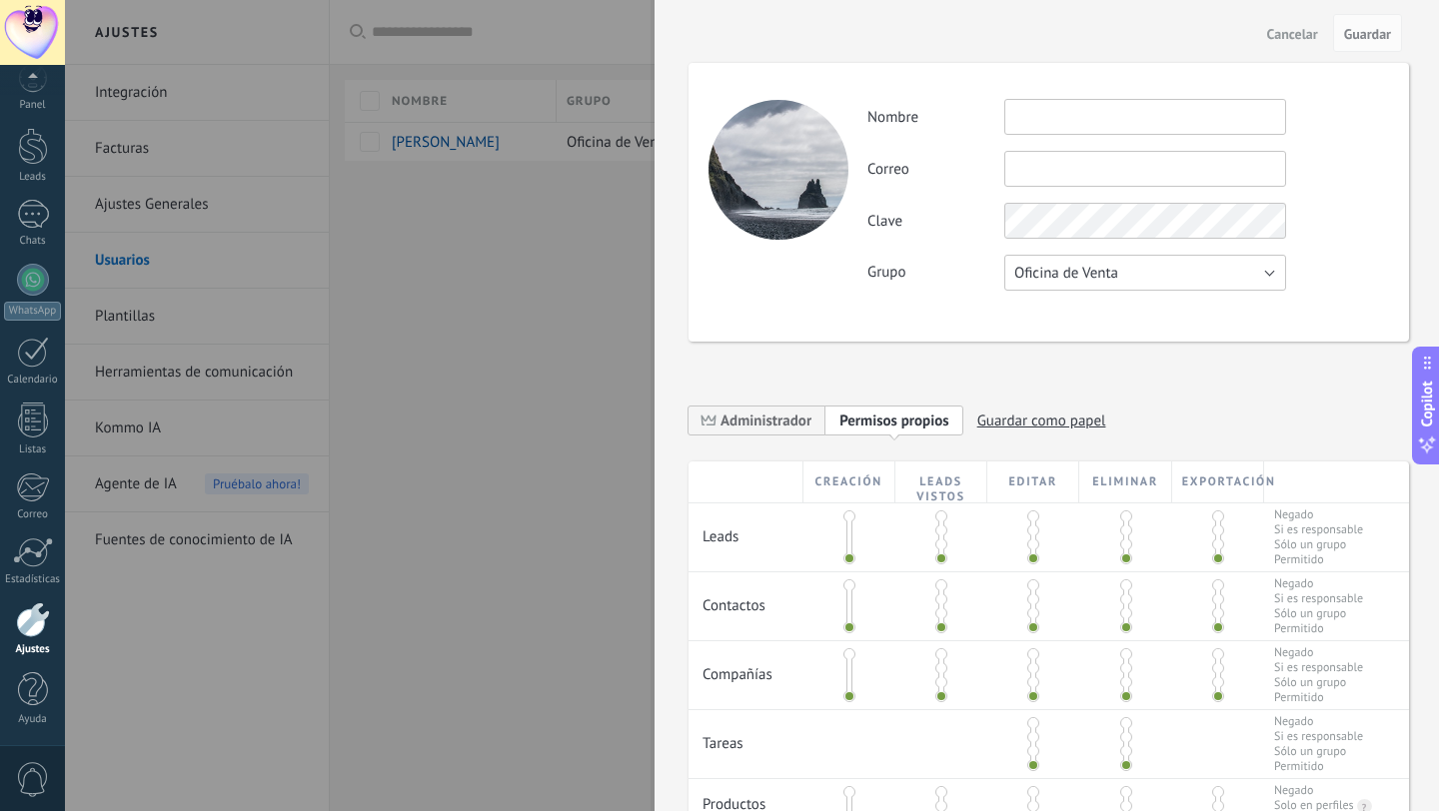
click at [1044, 266] on span "Oficina de Venta" at bounding box center [1066, 273] width 104 height 19
click at [1044, 266] on span "Oficina de Venta" at bounding box center [1135, 273] width 287 height 19
click at [418, 217] on div at bounding box center [719, 405] width 1439 height 811
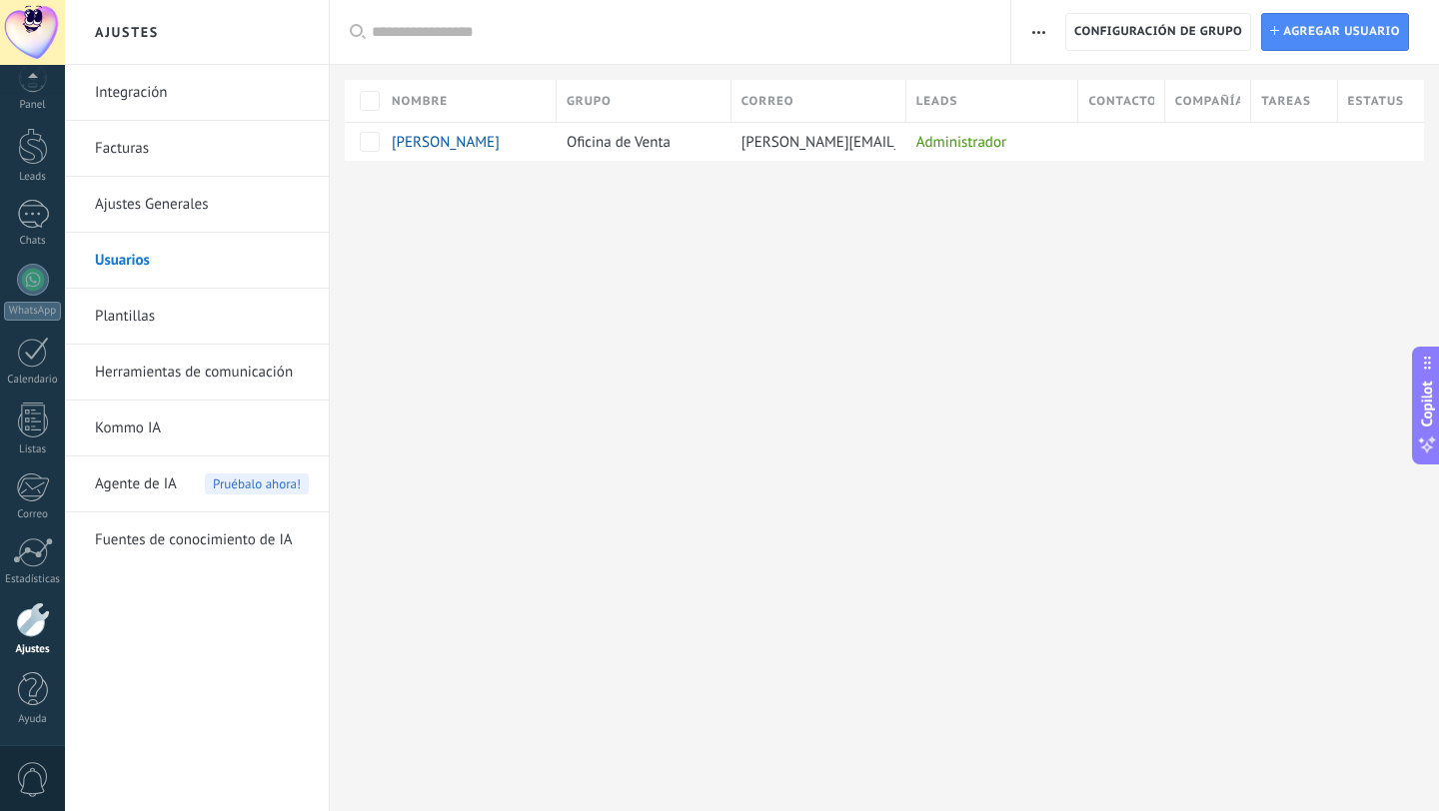
click at [127, 319] on link "Plantillas" at bounding box center [202, 317] width 214 height 56
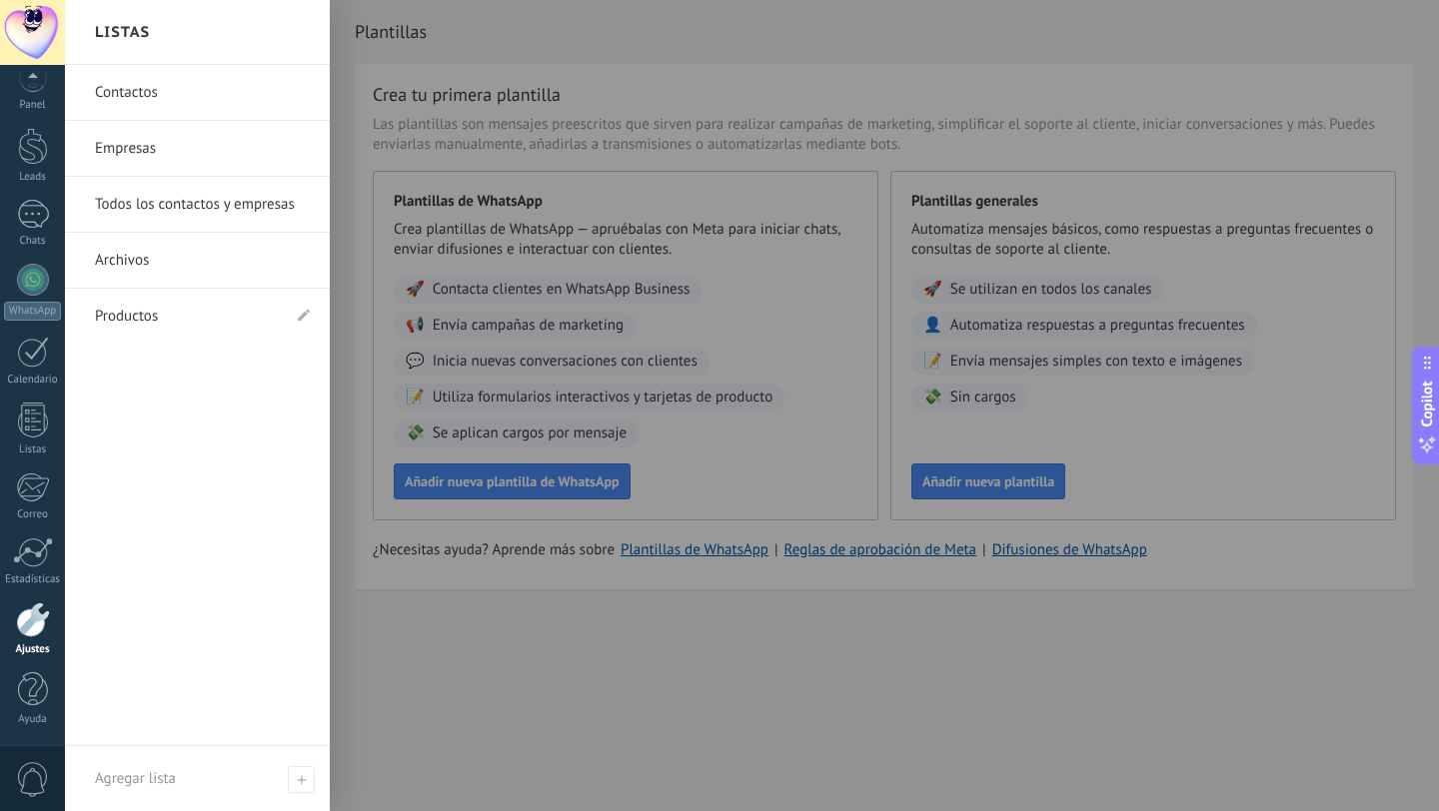
click at [31, 611] on div at bounding box center [33, 619] width 34 height 35
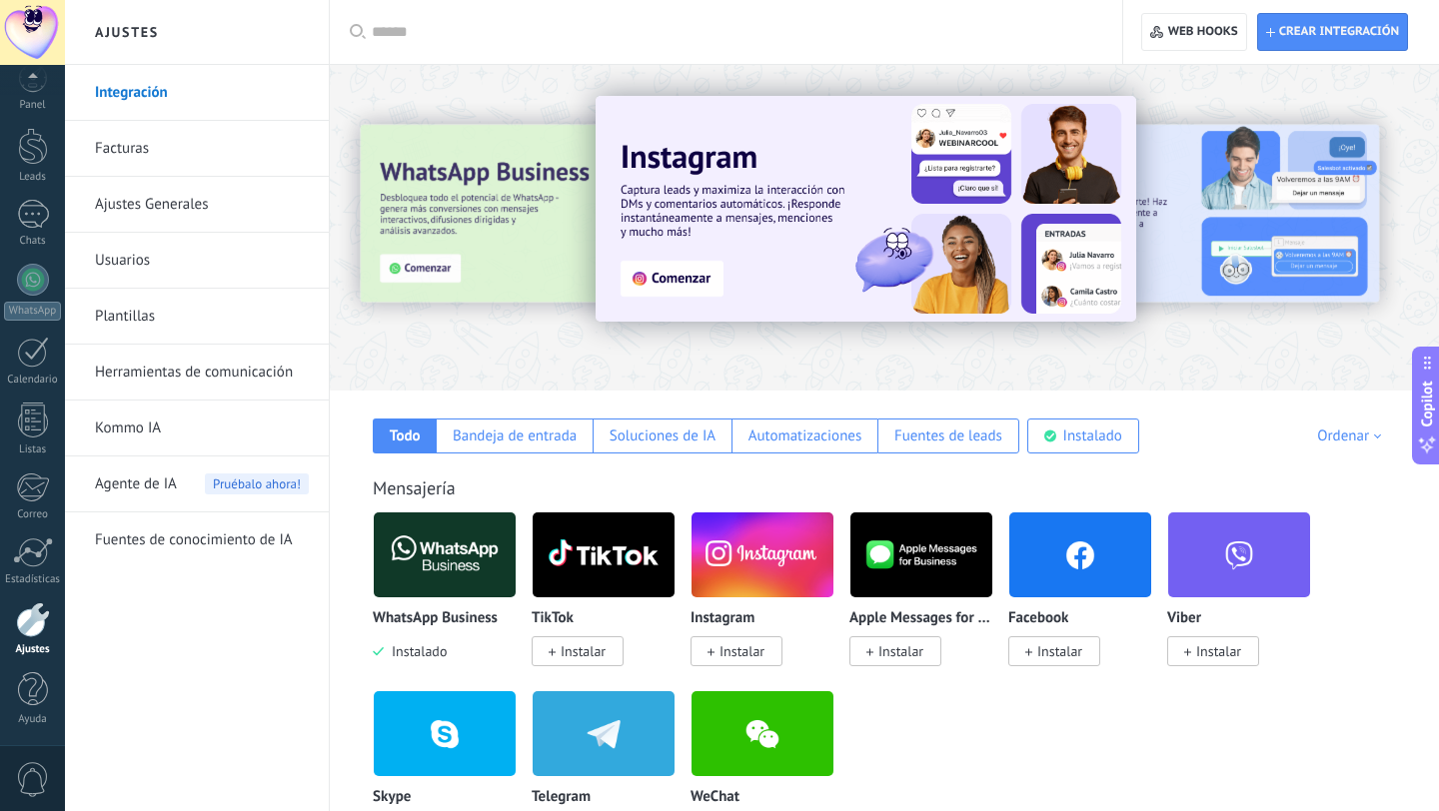
click at [142, 197] on link "Ajustes Generales" at bounding box center [202, 205] width 214 height 56
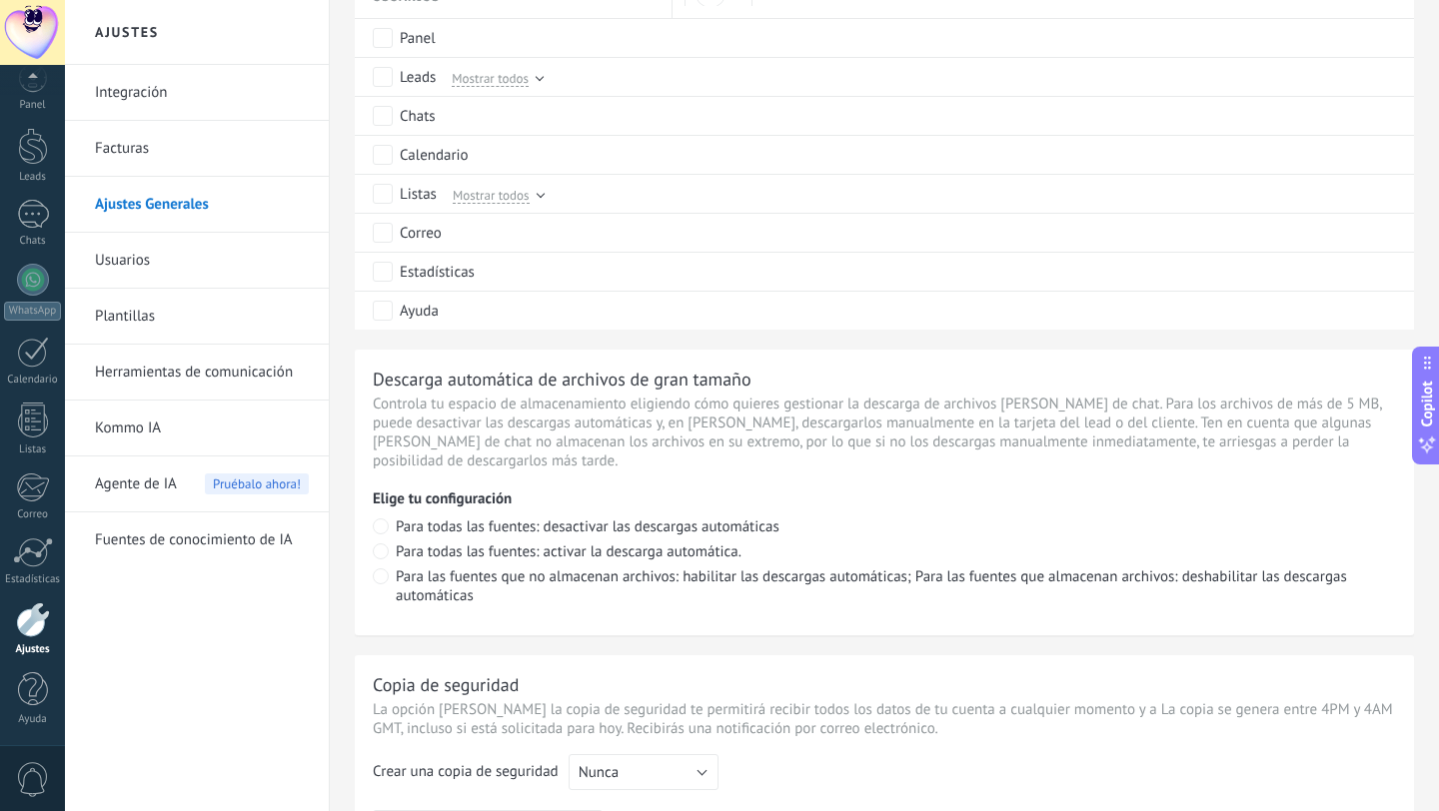
scroll to position [1090, 0]
click at [25, 282] on div at bounding box center [33, 280] width 32 height 32
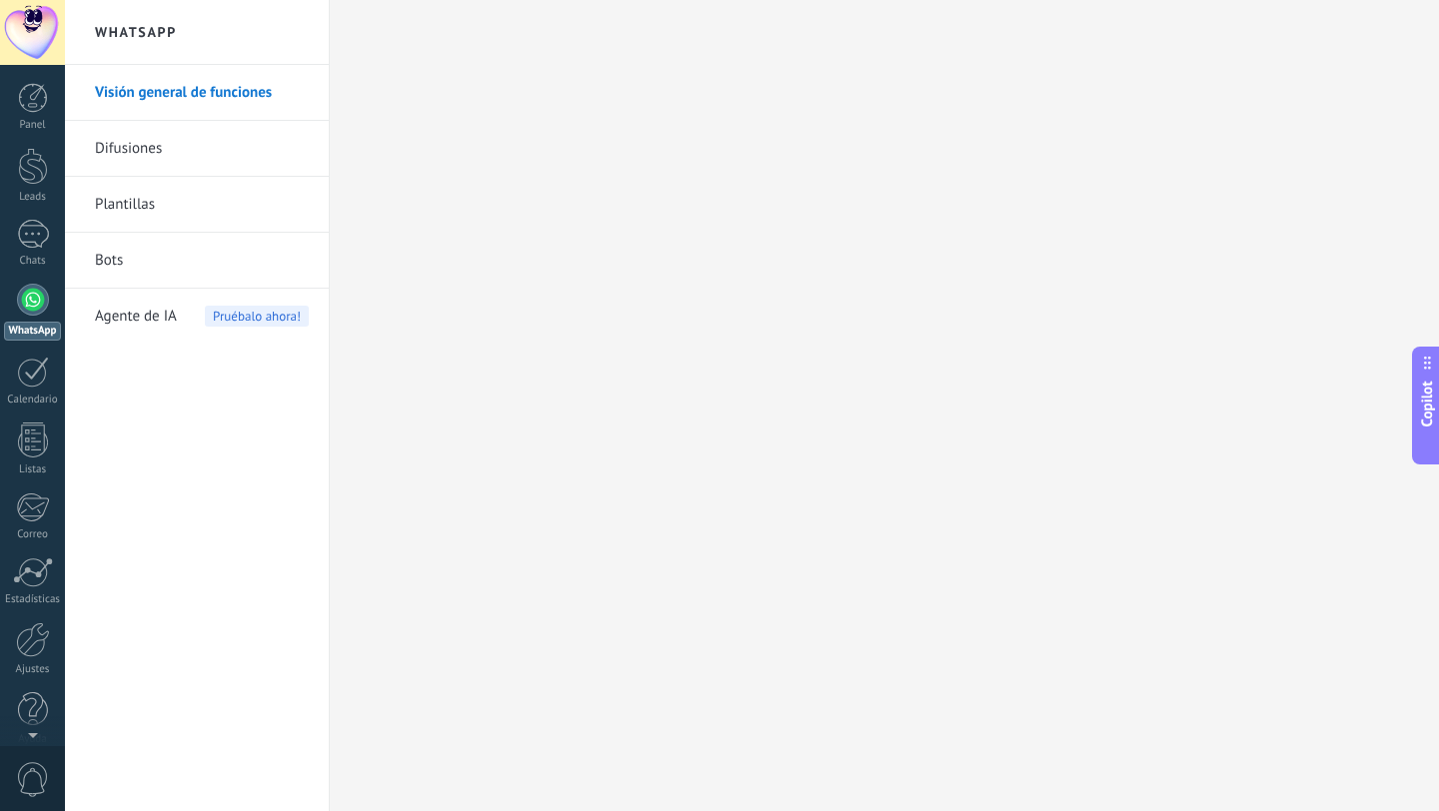
click at [26, 327] on div "WhatsApp" at bounding box center [32, 331] width 57 height 19
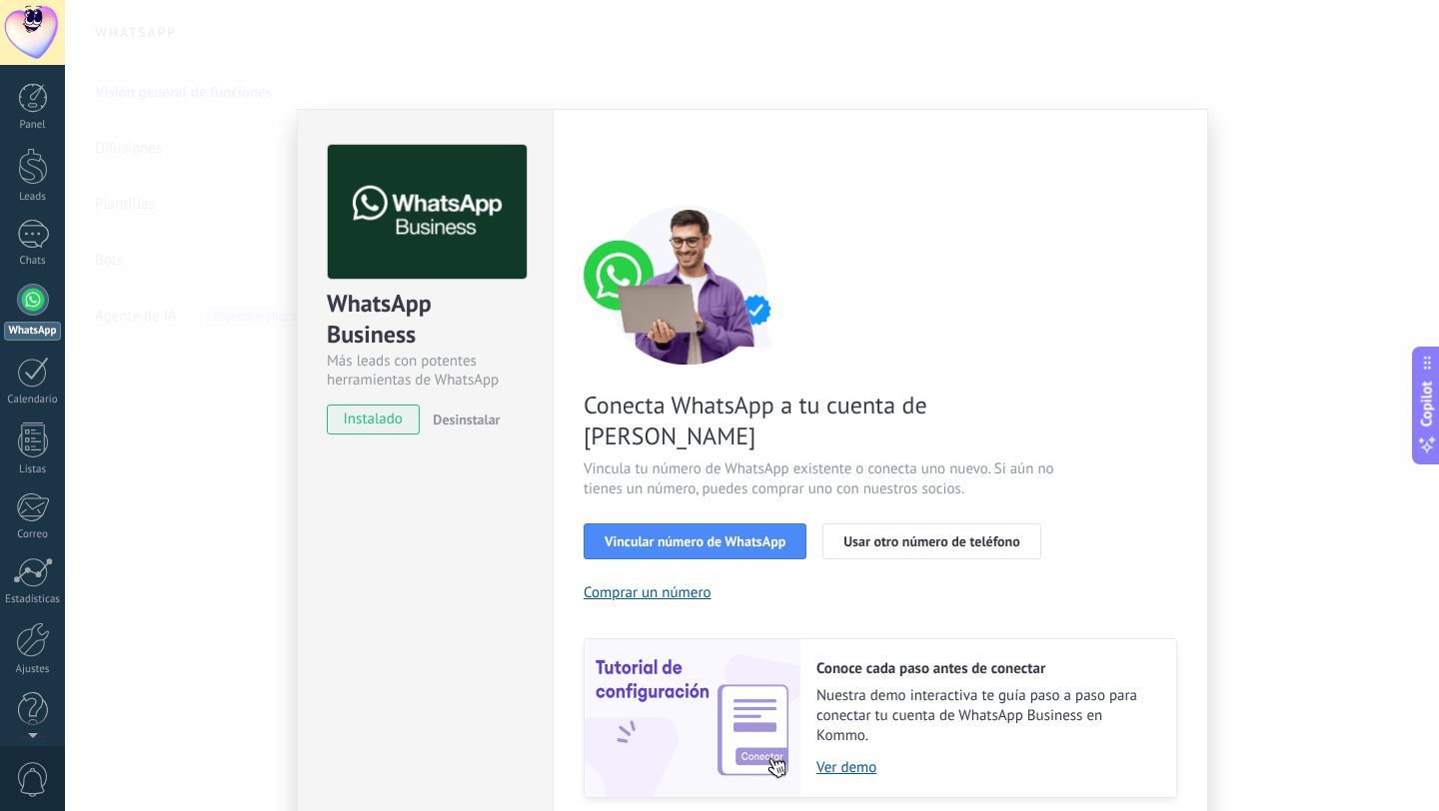
click at [455, 421] on span "Desinstalar" at bounding box center [466, 420] width 67 height 18
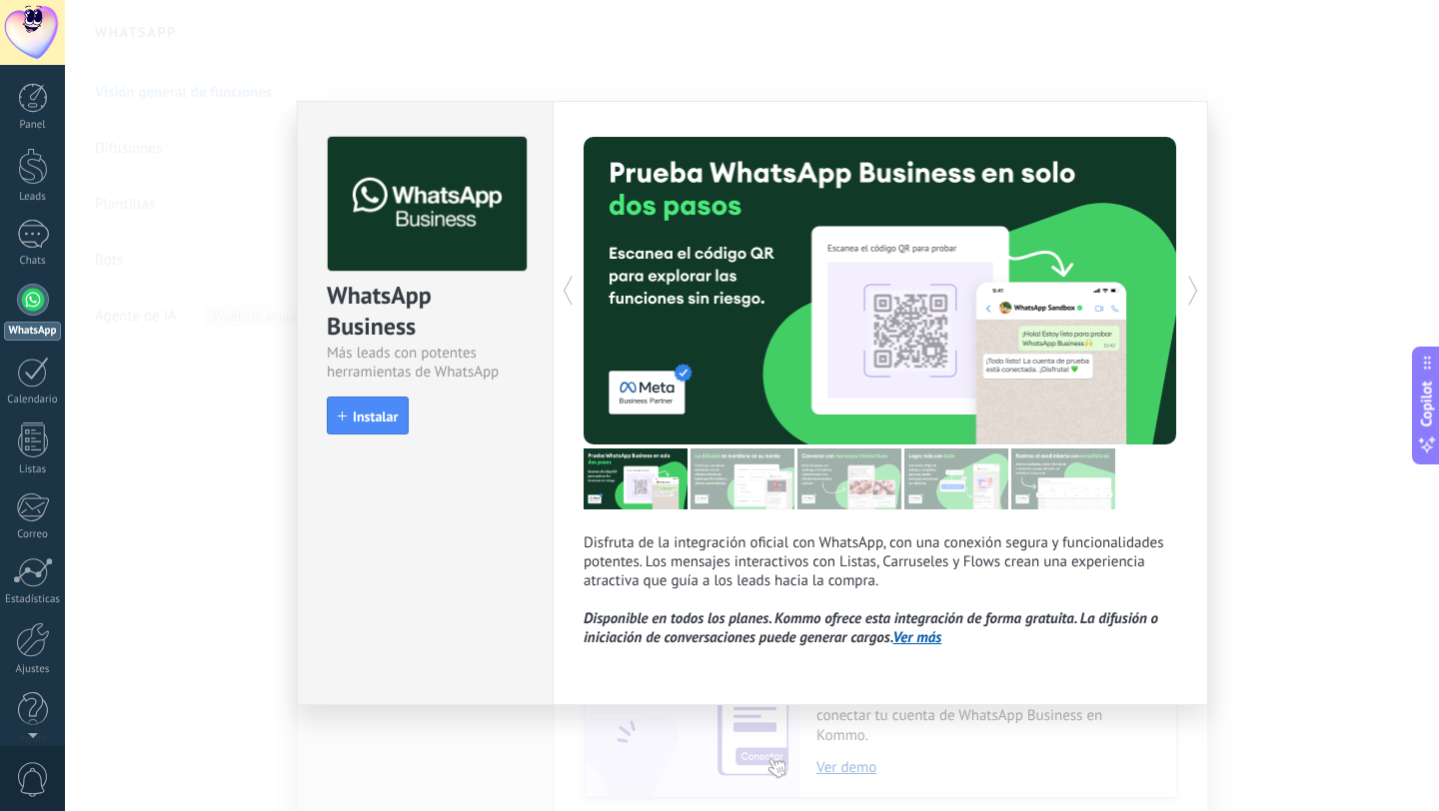
click at [1273, 489] on div "WhatsApp Business Más leads con potentes herramientas de WhatsApp install Insta…" at bounding box center [752, 405] width 1374 height 811
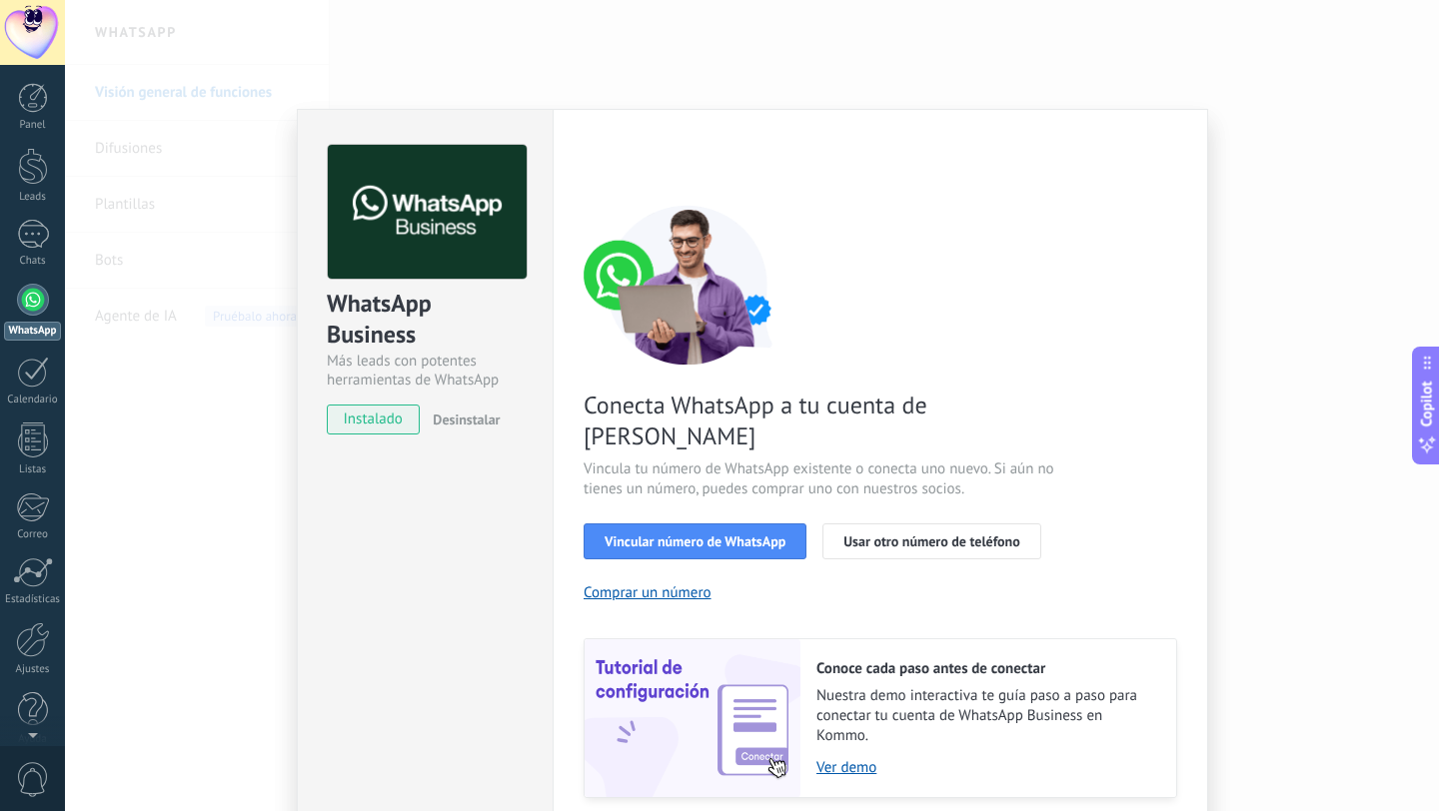
click at [453, 424] on span "Desinstalar" at bounding box center [466, 420] width 67 height 18
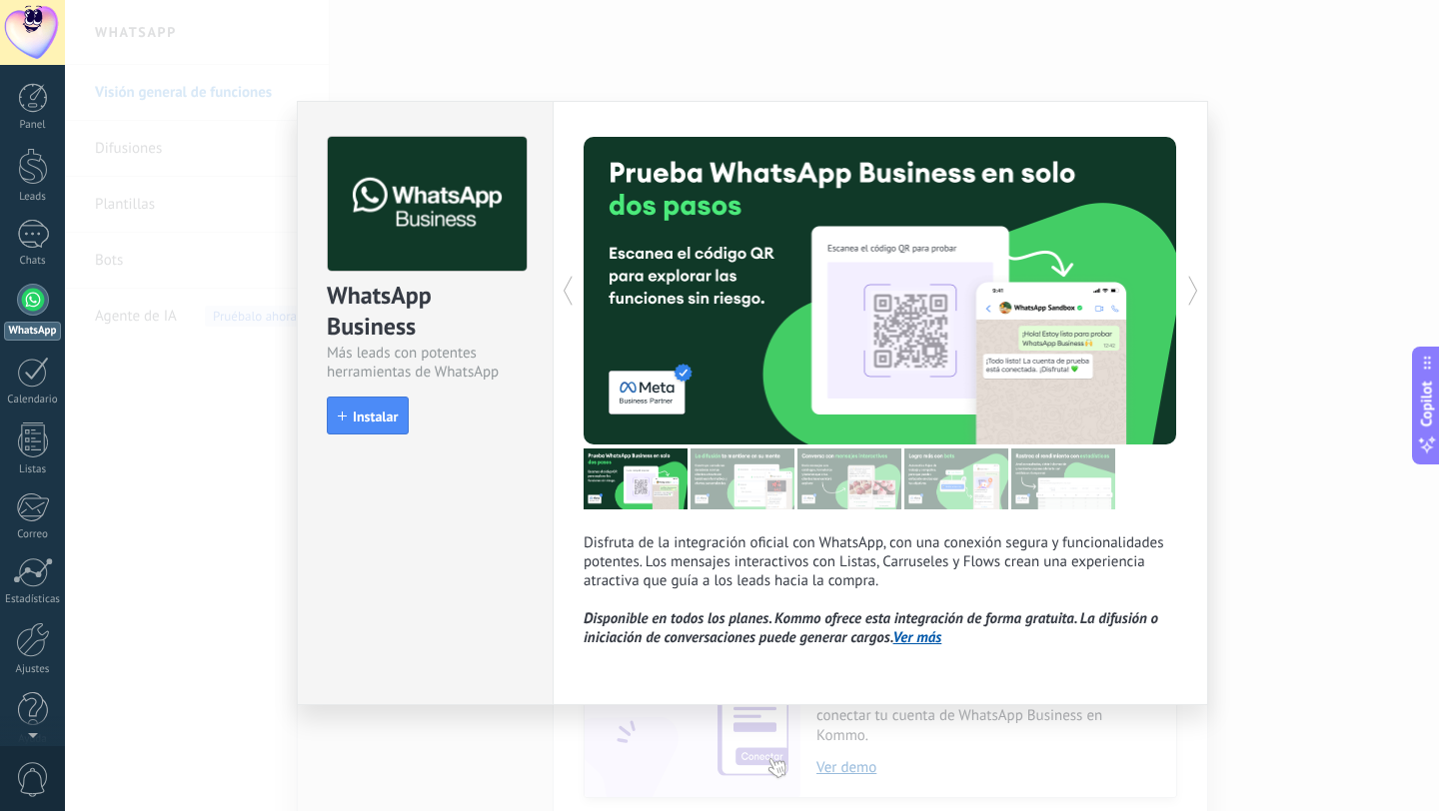
click at [1192, 297] on icon at bounding box center [1193, 291] width 20 height 40
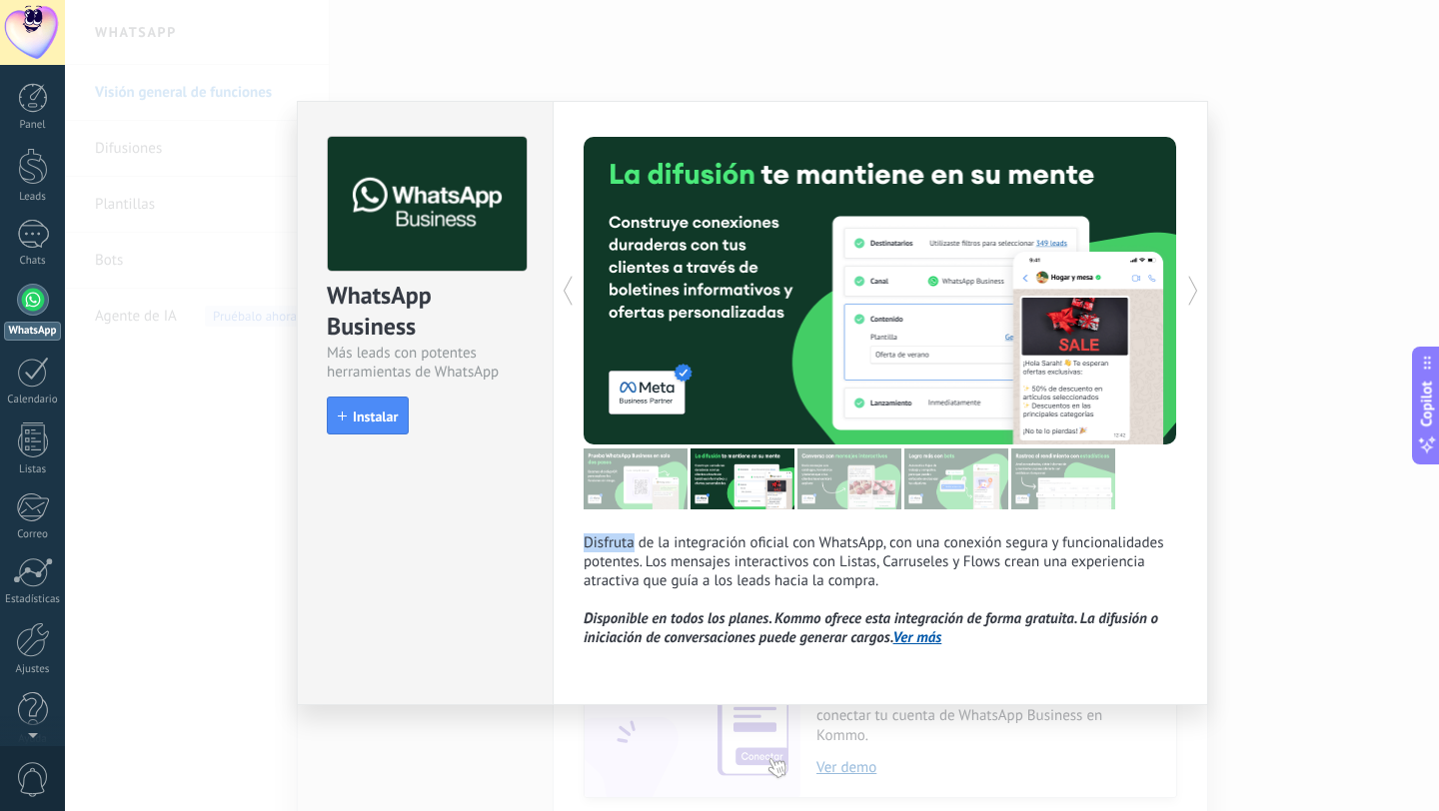
click at [1192, 297] on icon at bounding box center [1193, 291] width 20 height 40
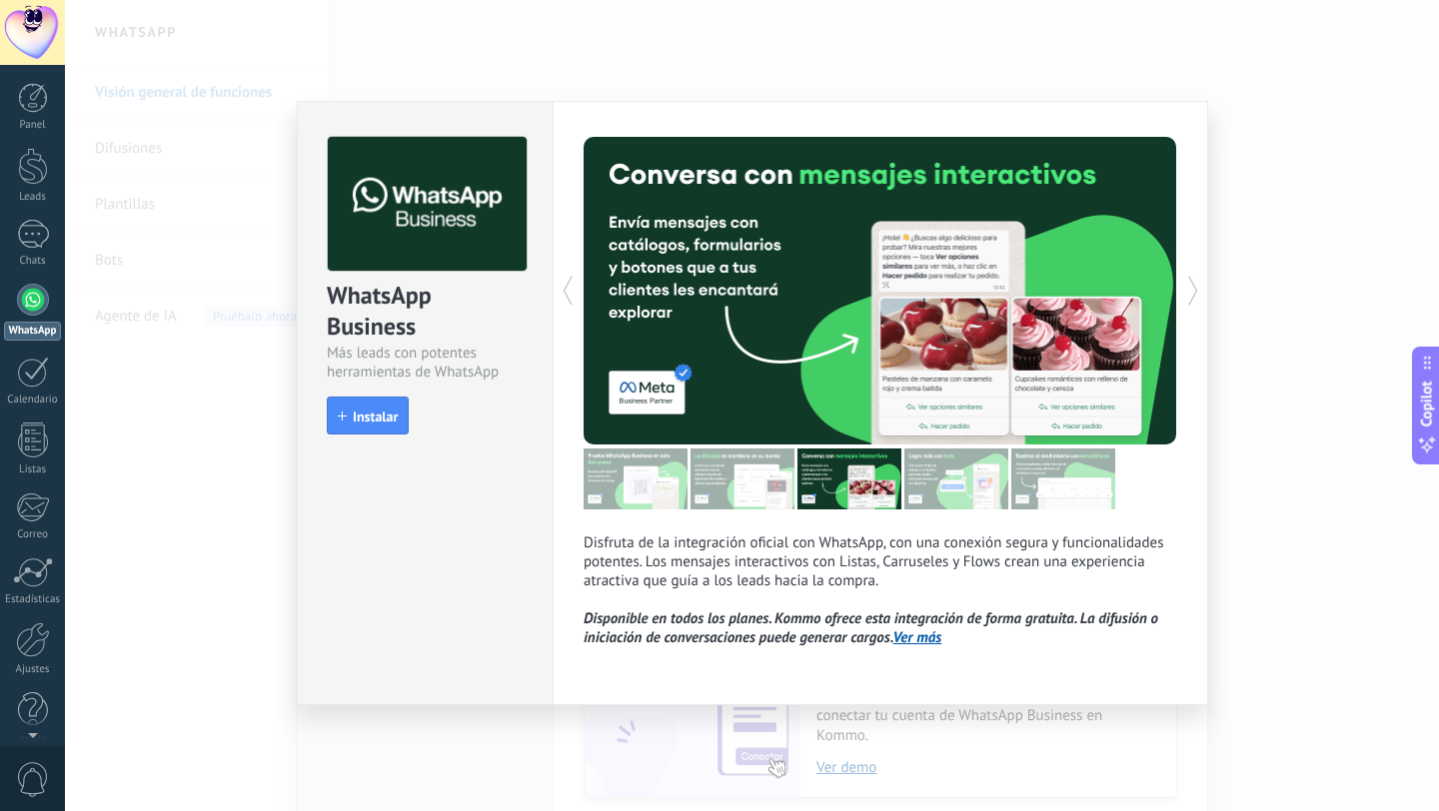
click at [1192, 297] on icon at bounding box center [1193, 291] width 20 height 40
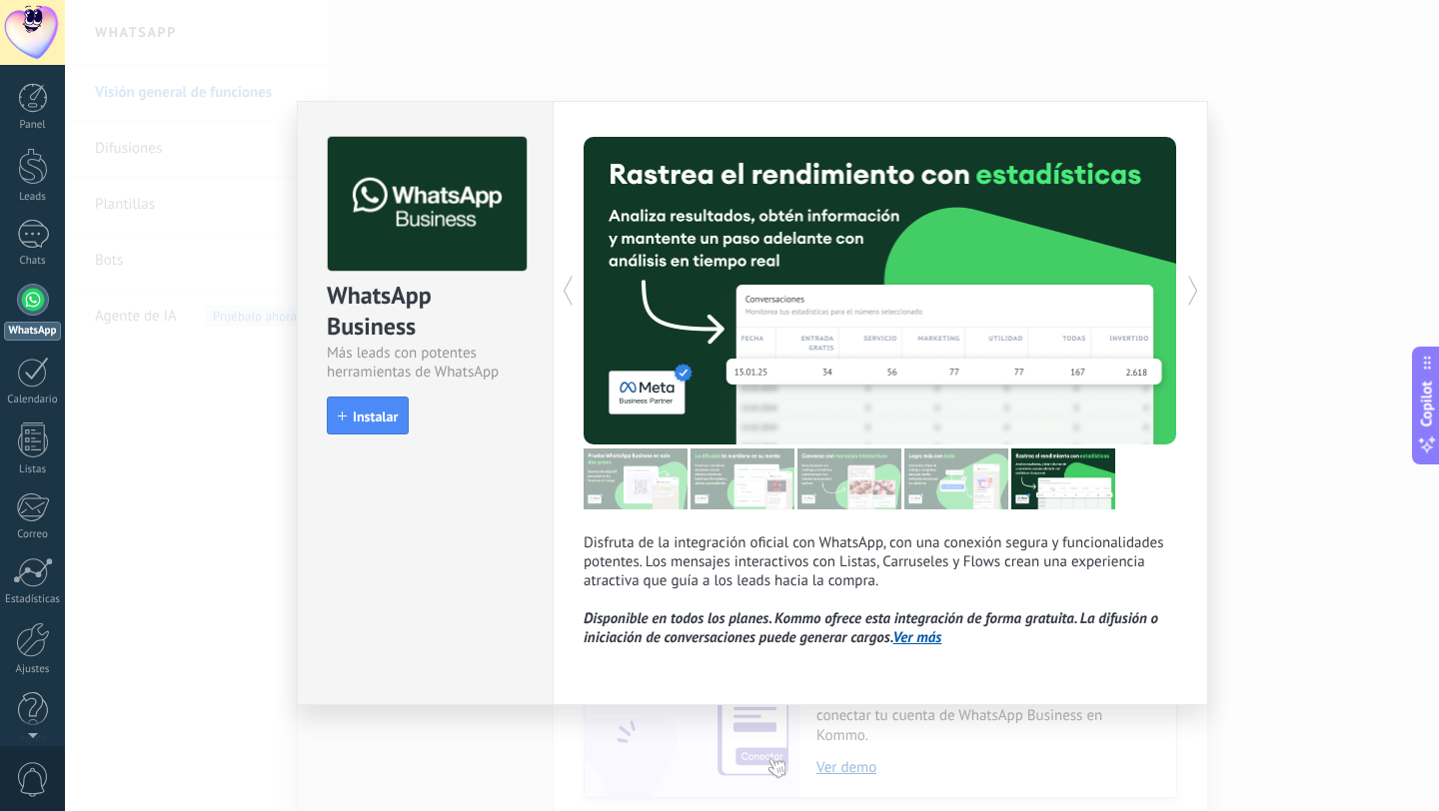
click at [1192, 297] on icon at bounding box center [1193, 291] width 20 height 40
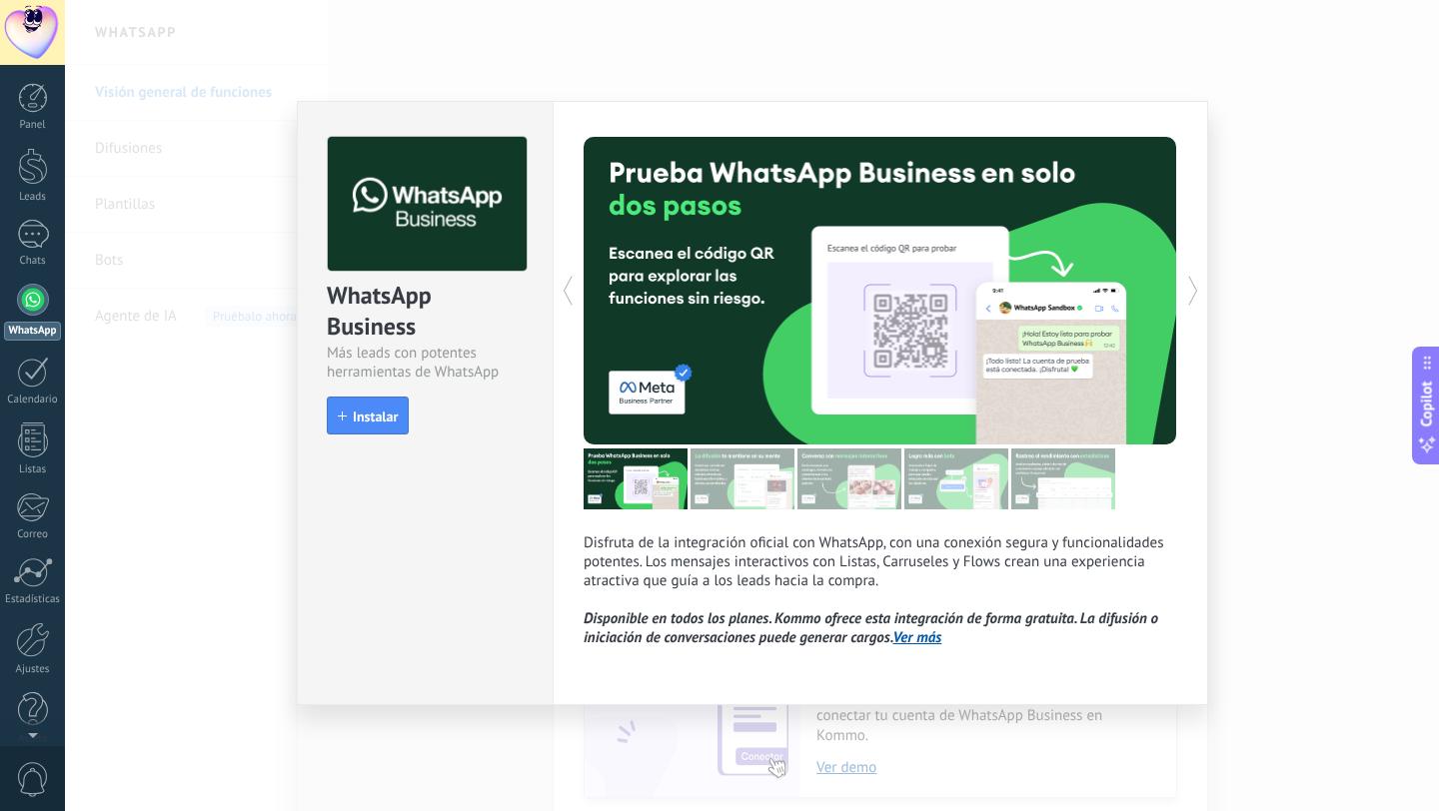
click at [1192, 297] on icon at bounding box center [1193, 291] width 20 height 40
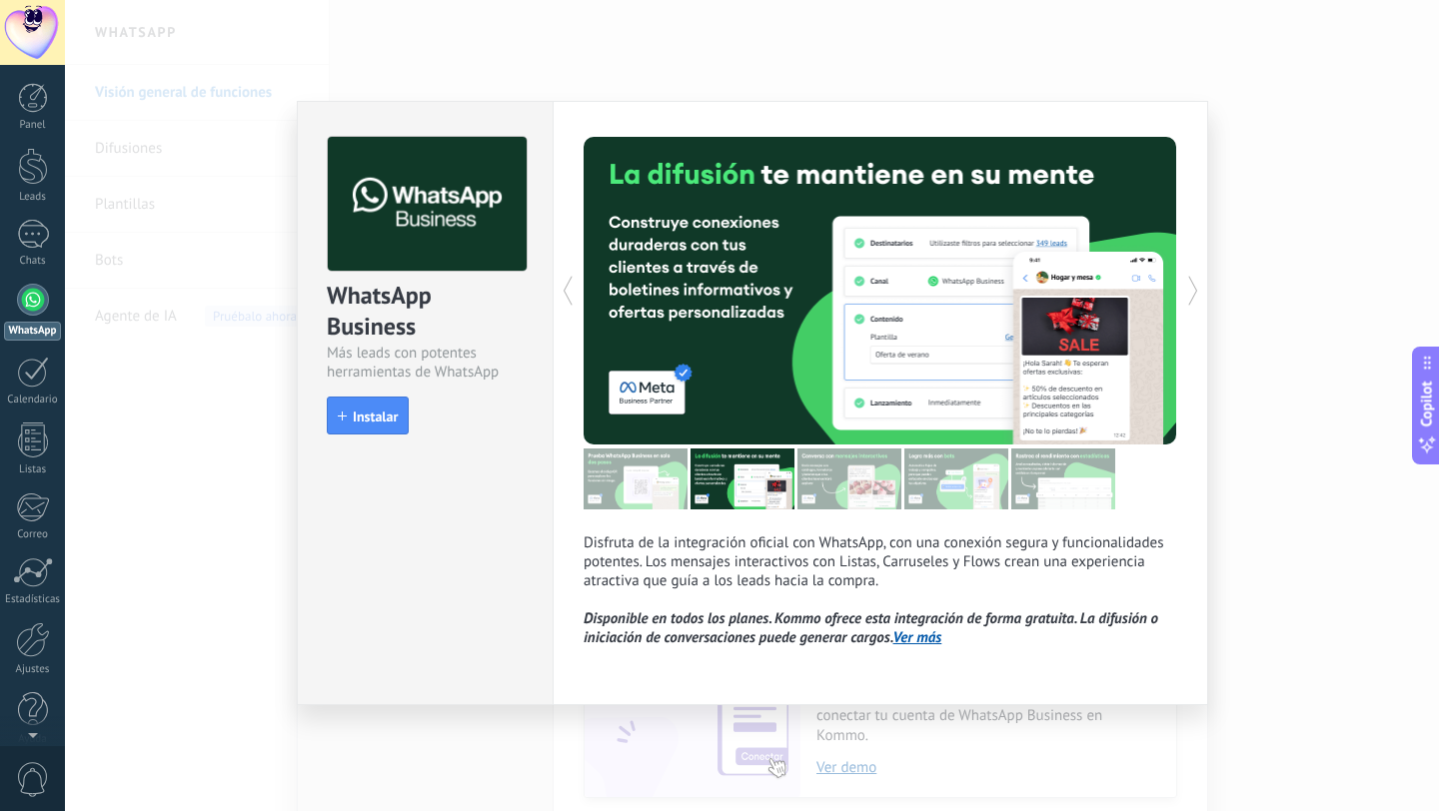
click at [1192, 297] on icon at bounding box center [1193, 291] width 20 height 40
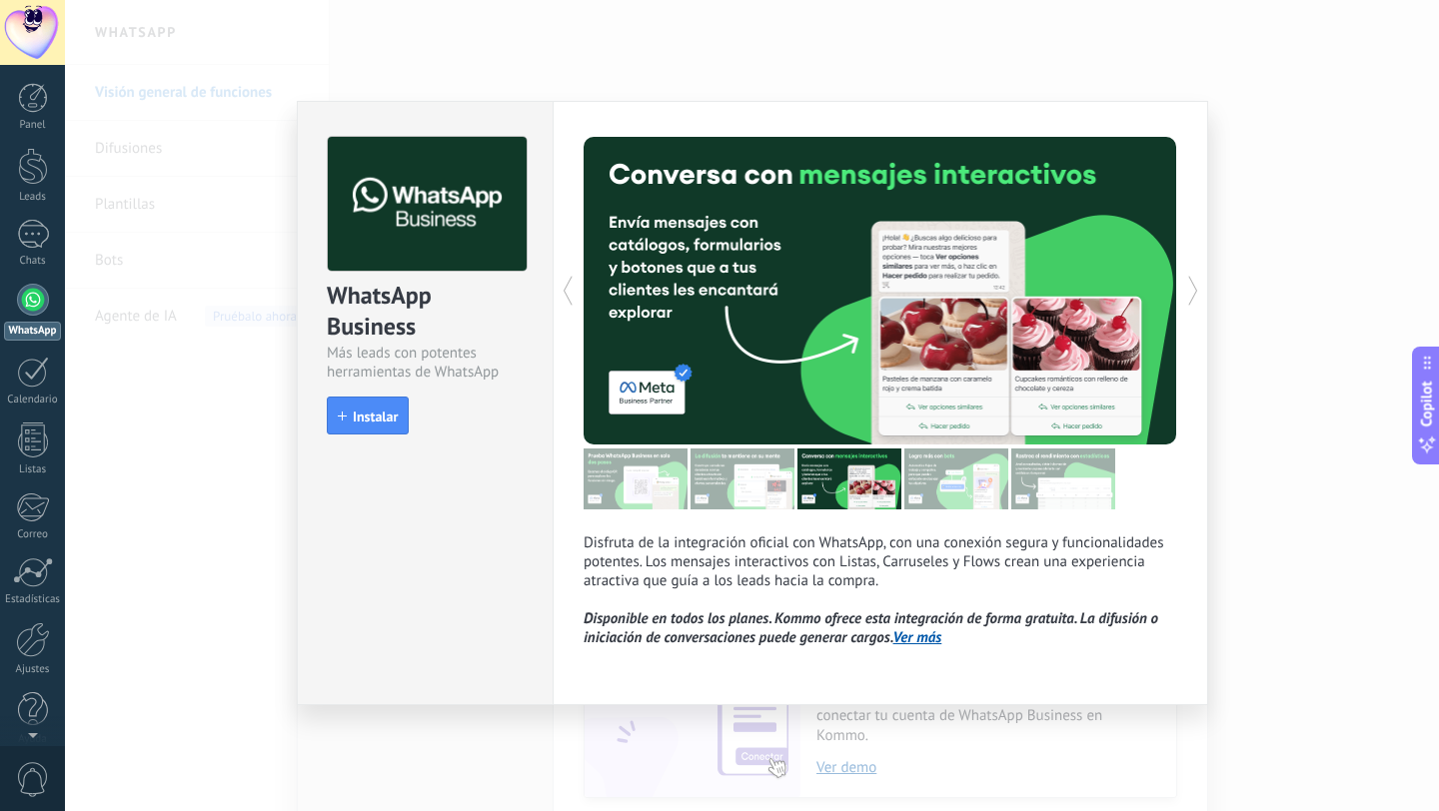
click at [1291, 392] on div "WhatsApp Business Más leads con potentes herramientas de WhatsApp install Insta…" at bounding box center [752, 405] width 1374 height 811
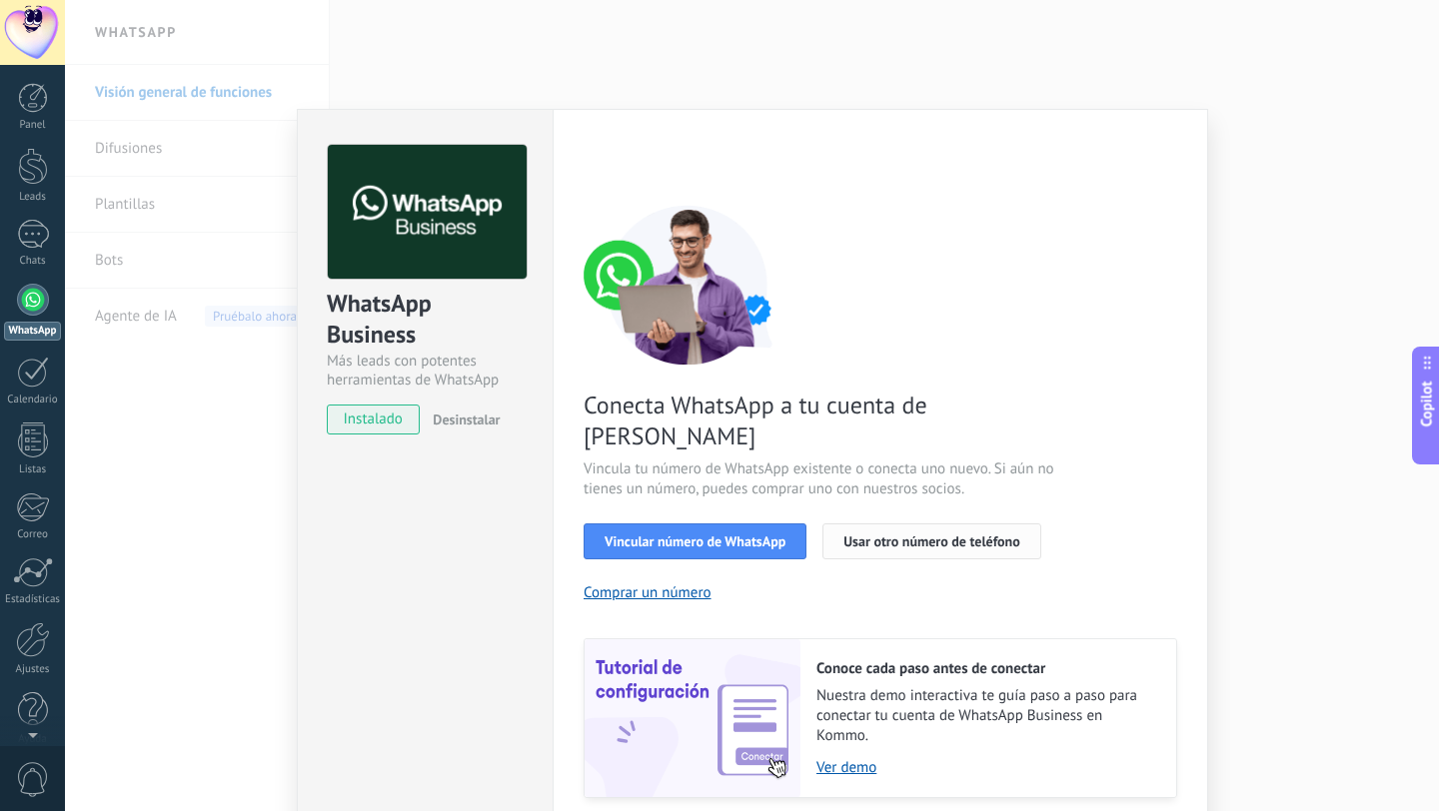
scroll to position [46, 0]
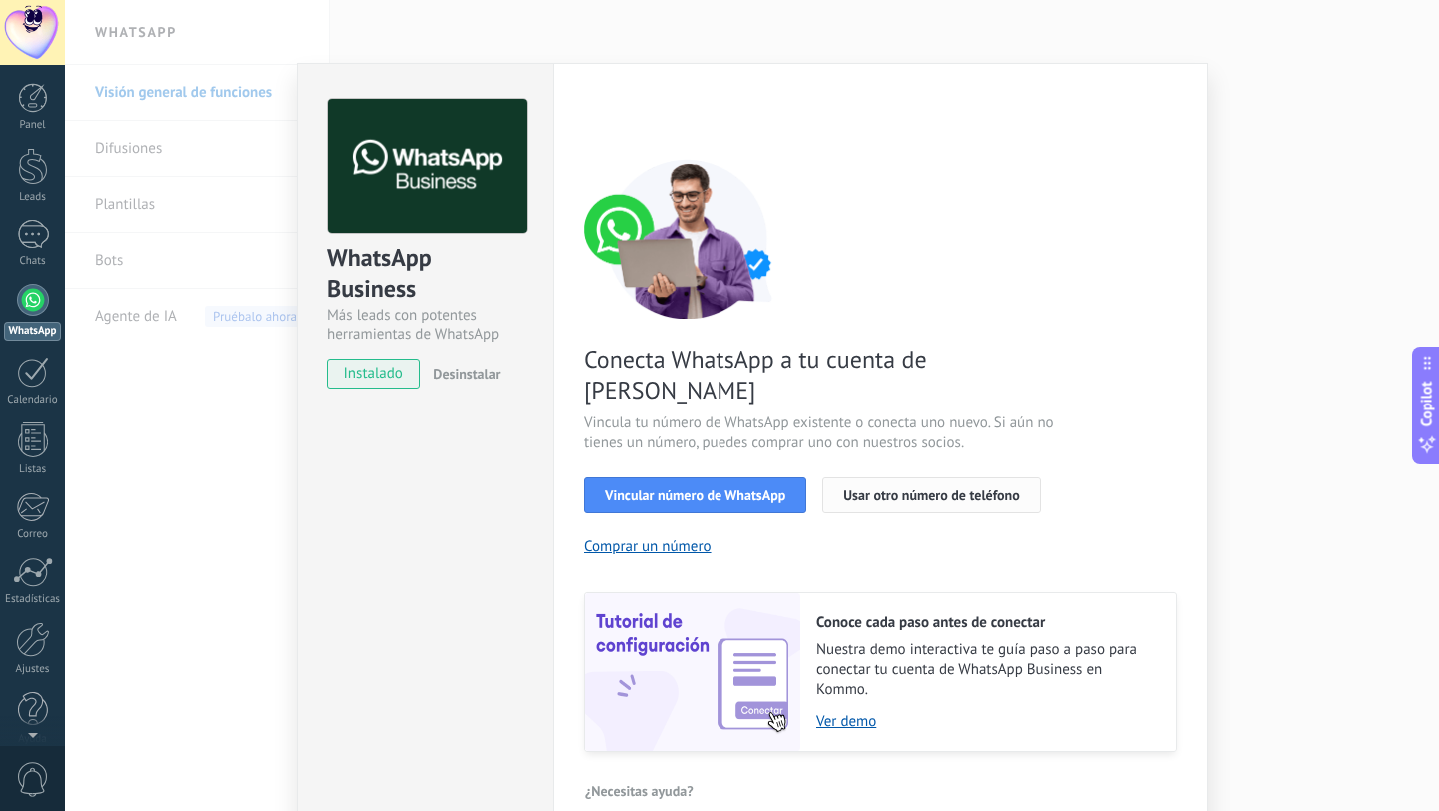
click at [925, 489] on span "Usar otro número de teléfono" at bounding box center [931, 496] width 176 height 14
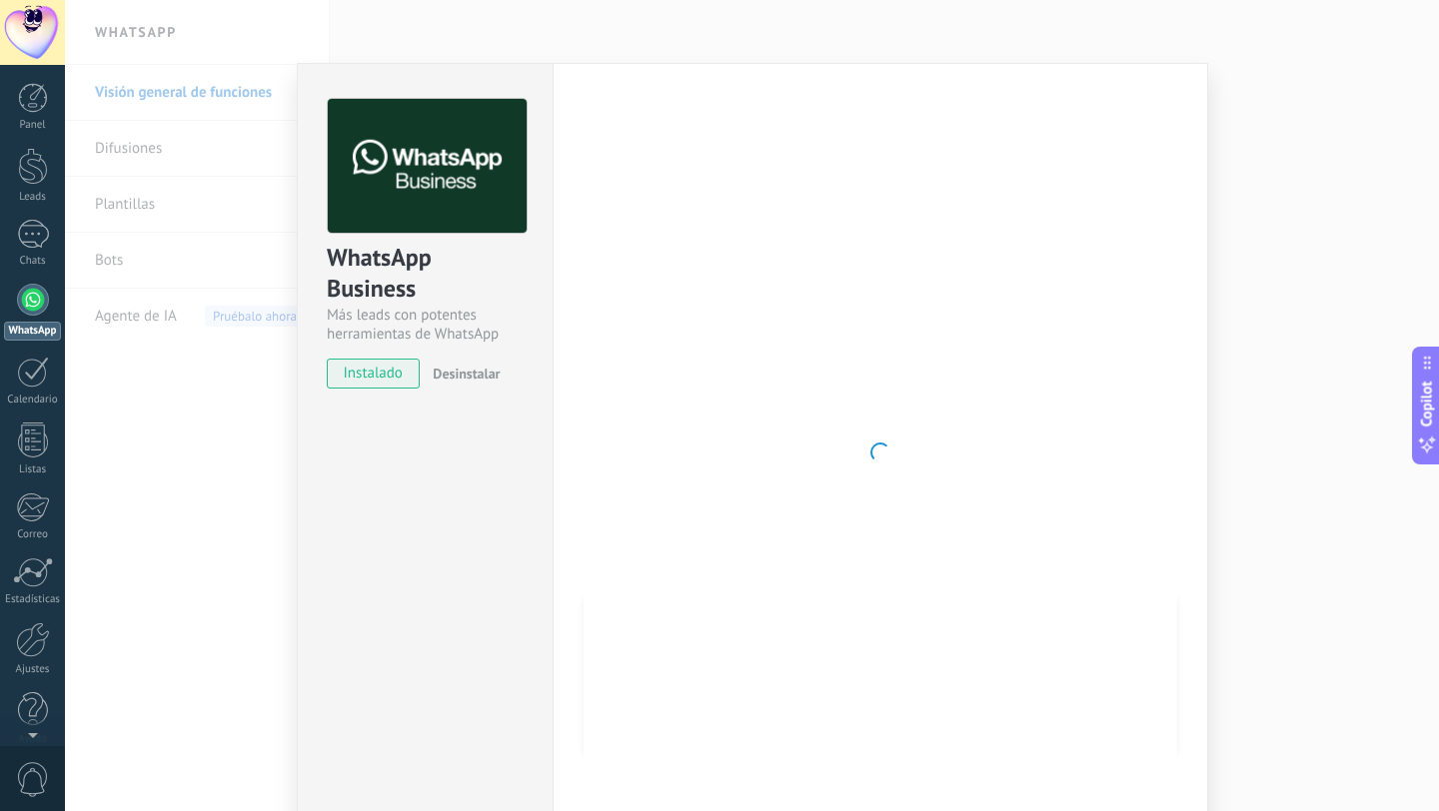
click at [1273, 284] on div "WhatsApp Business Más leads con potentes herramientas de WhatsApp instalado Des…" at bounding box center [752, 405] width 1374 height 811
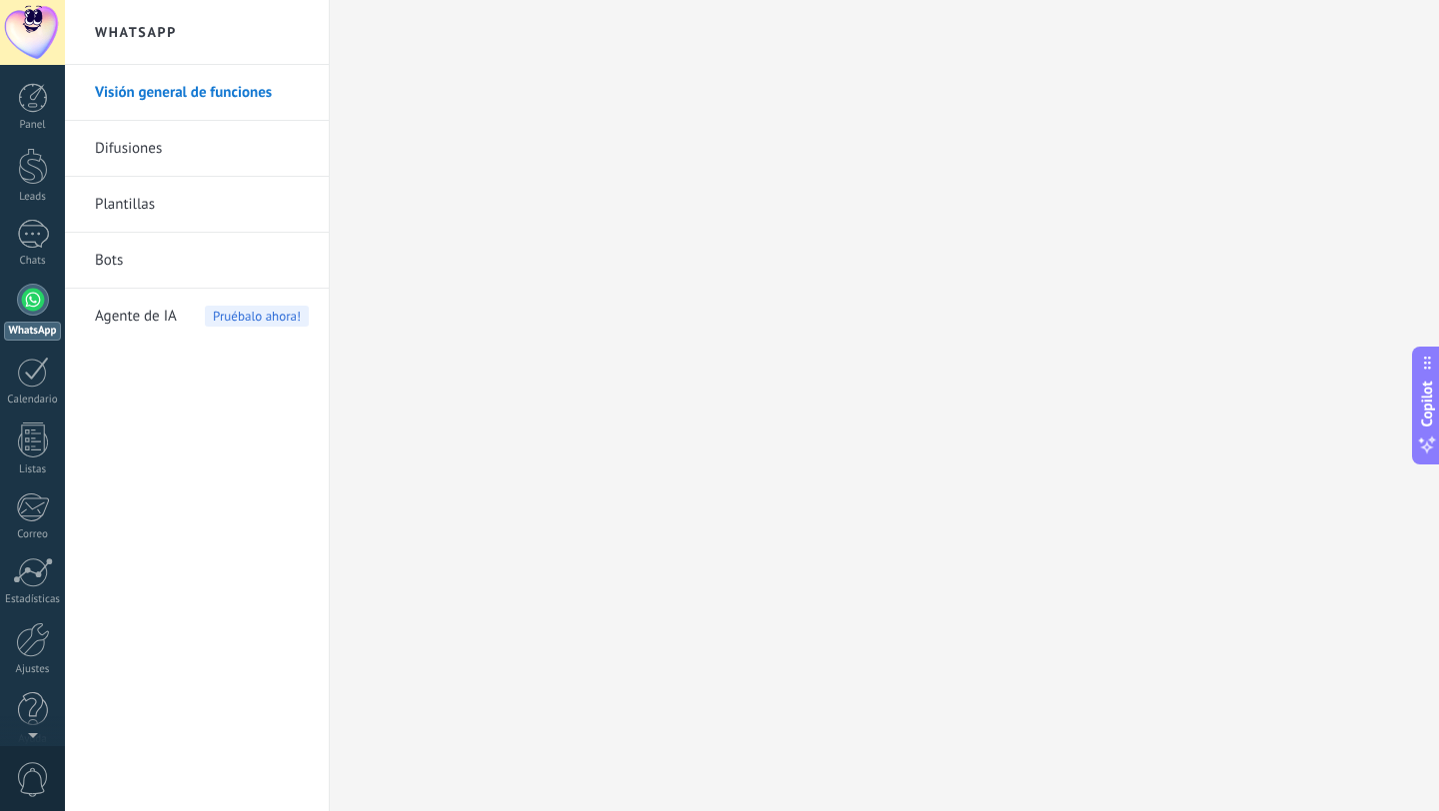
click at [170, 102] on link "Visión general de funciones" at bounding box center [202, 93] width 214 height 56
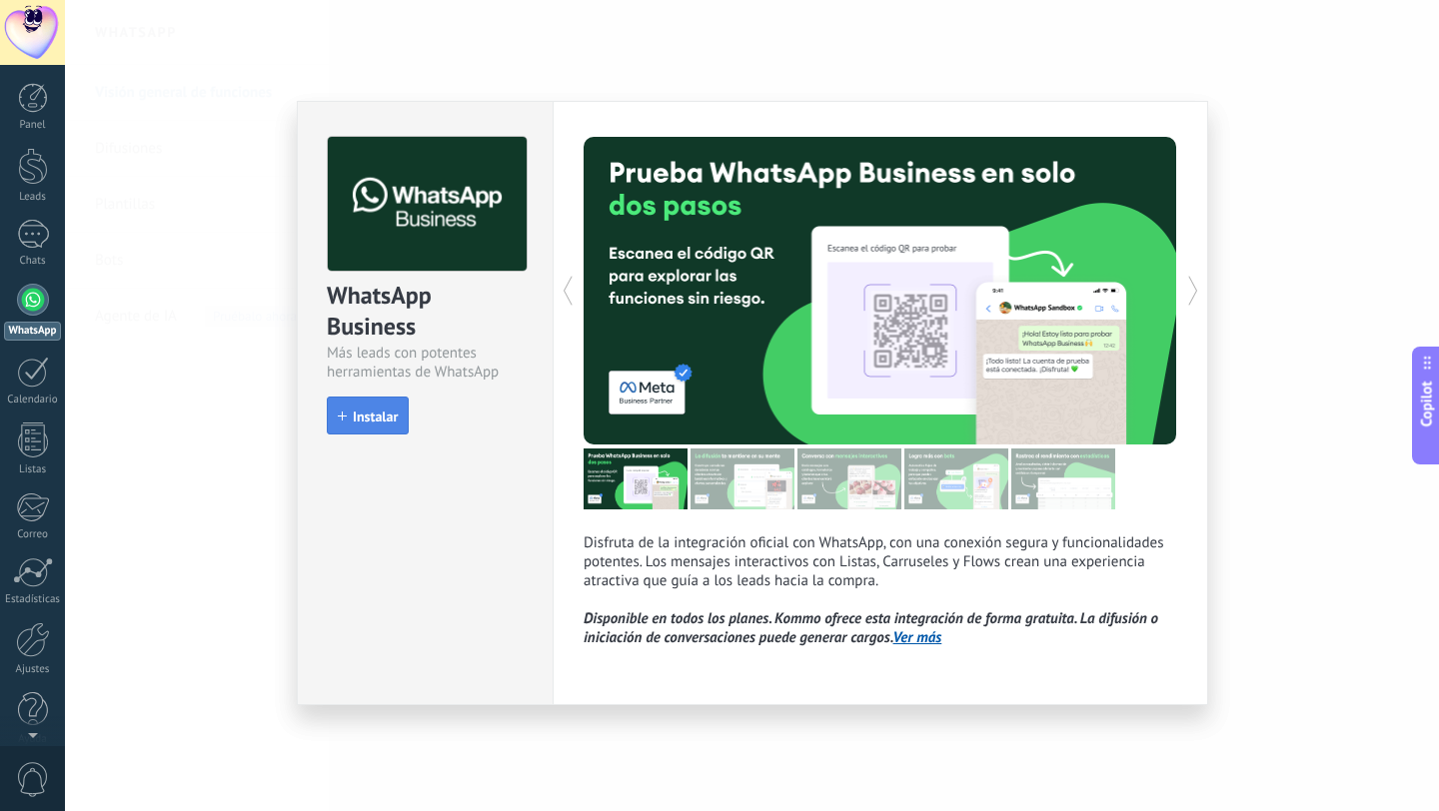
click at [375, 428] on button "Instalar" at bounding box center [368, 416] width 82 height 38
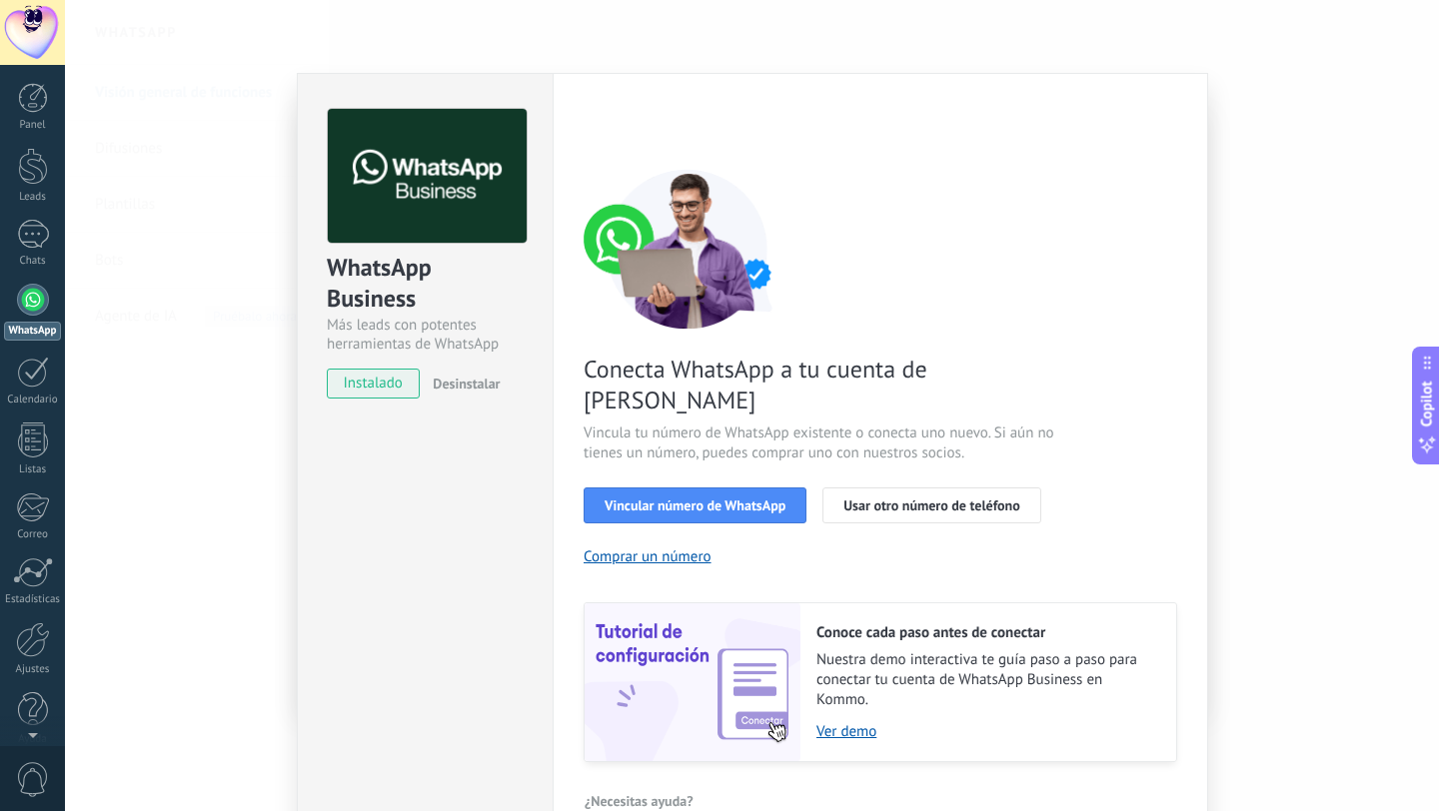
scroll to position [46, 0]
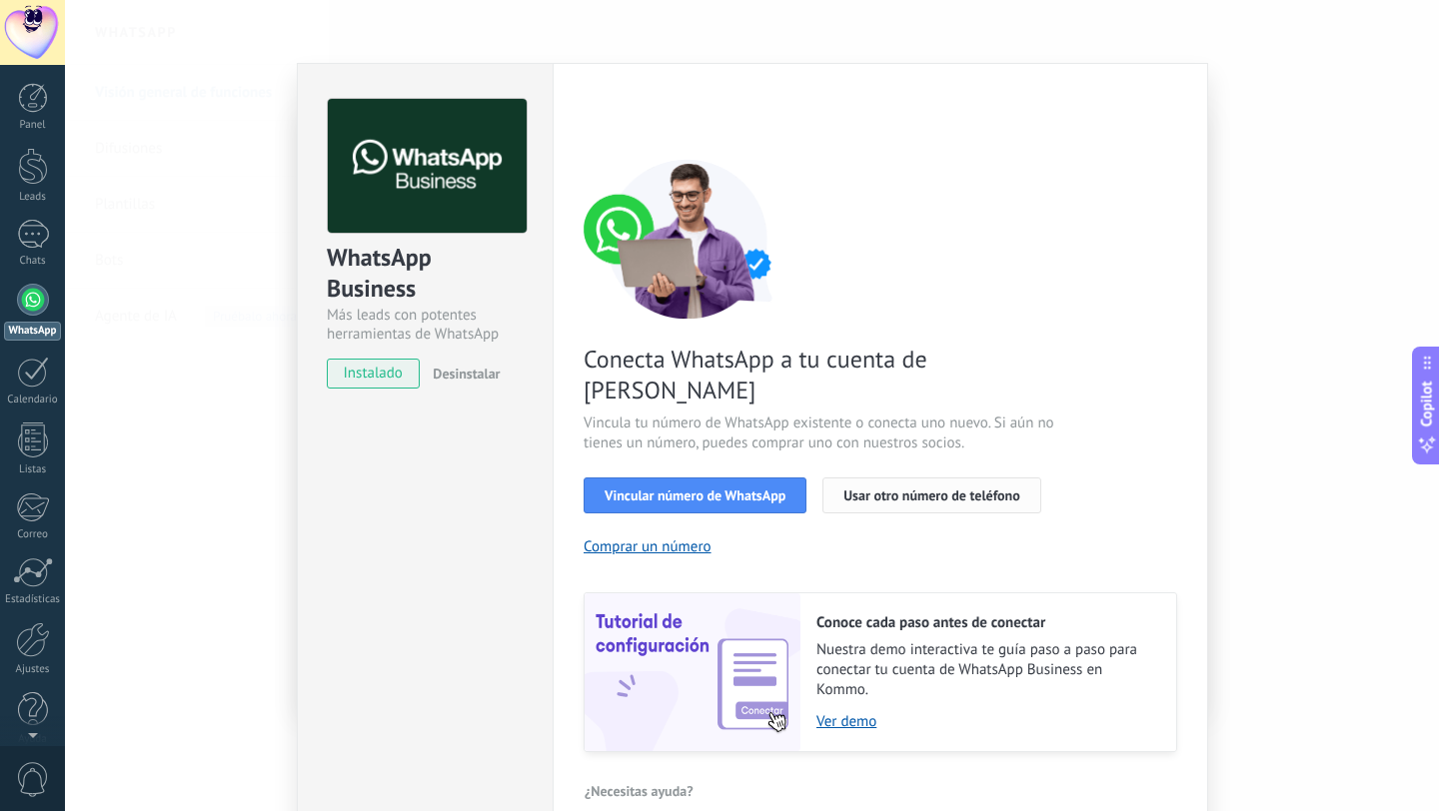
click at [865, 489] on span "Usar otro número de teléfono" at bounding box center [931, 496] width 176 height 14
click at [693, 489] on span "Vincular número de WhatsApp" at bounding box center [694, 496] width 181 height 14
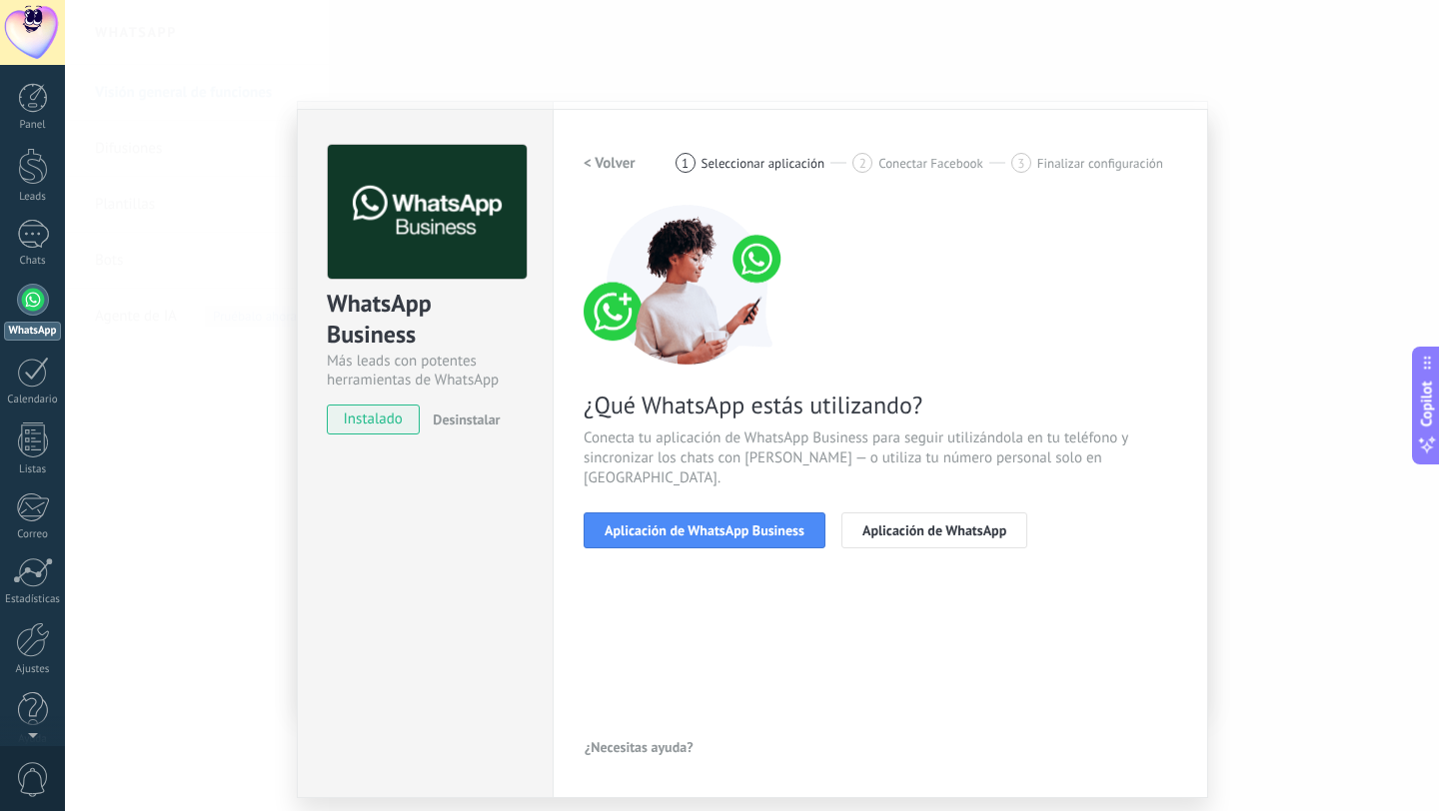
scroll to position [0, 0]
click at [921, 523] on span "Aplicación de WhatsApp" at bounding box center [934, 530] width 144 height 14
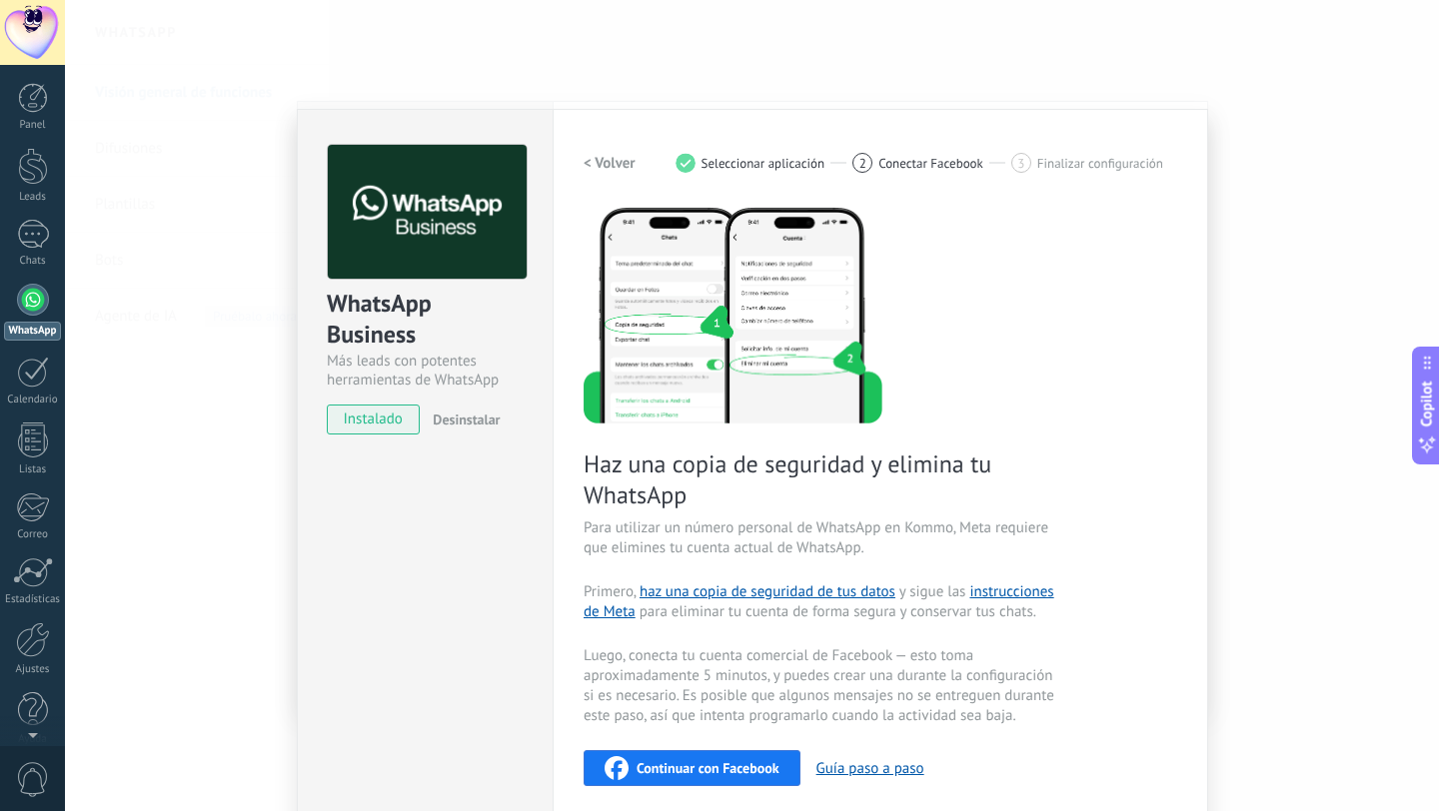
click at [1216, 64] on div "WhatsApp Business Más leads con potentes herramientas de WhatsApp instalado Des…" at bounding box center [752, 405] width 1374 height 811
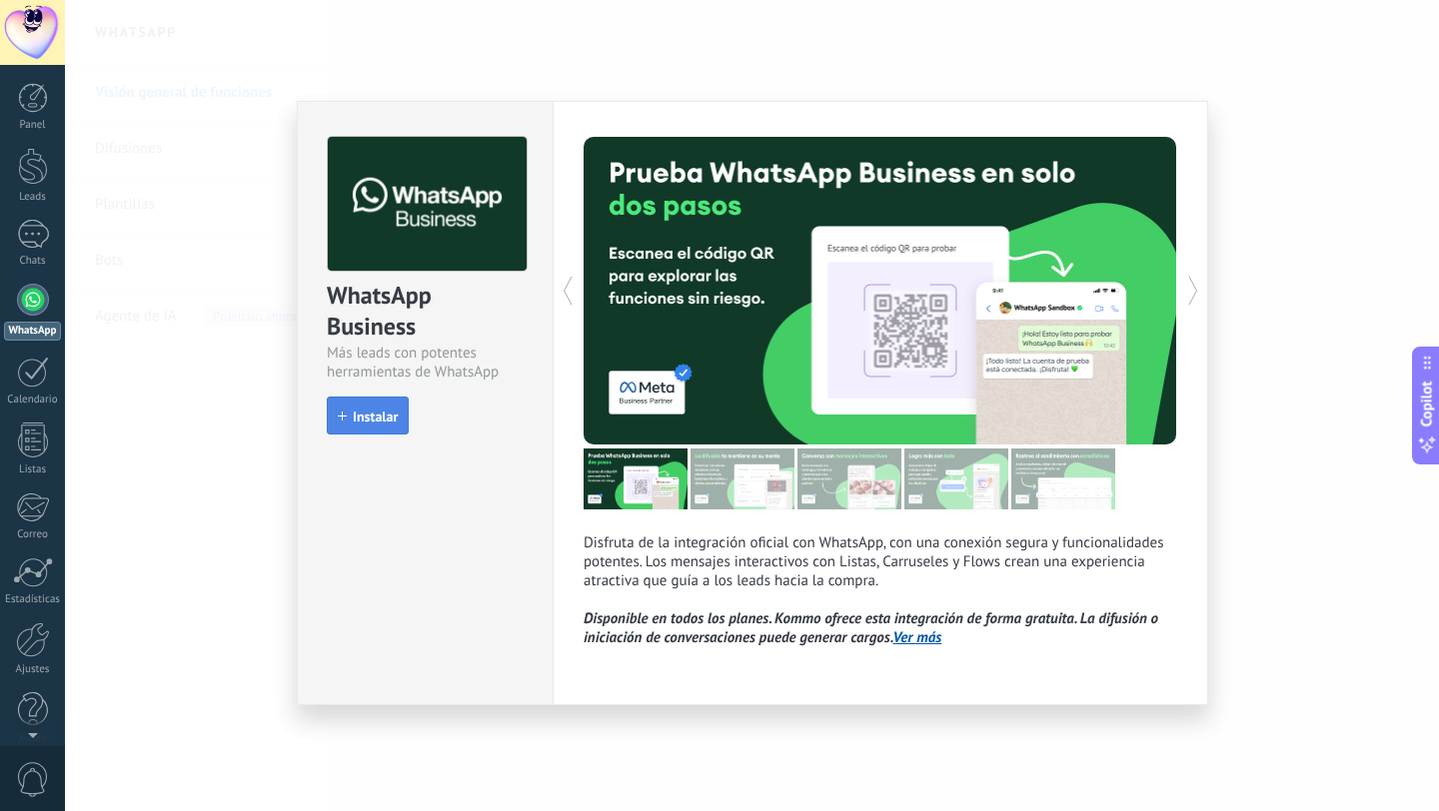
click at [366, 410] on span "Instalar" at bounding box center [375, 417] width 45 height 14
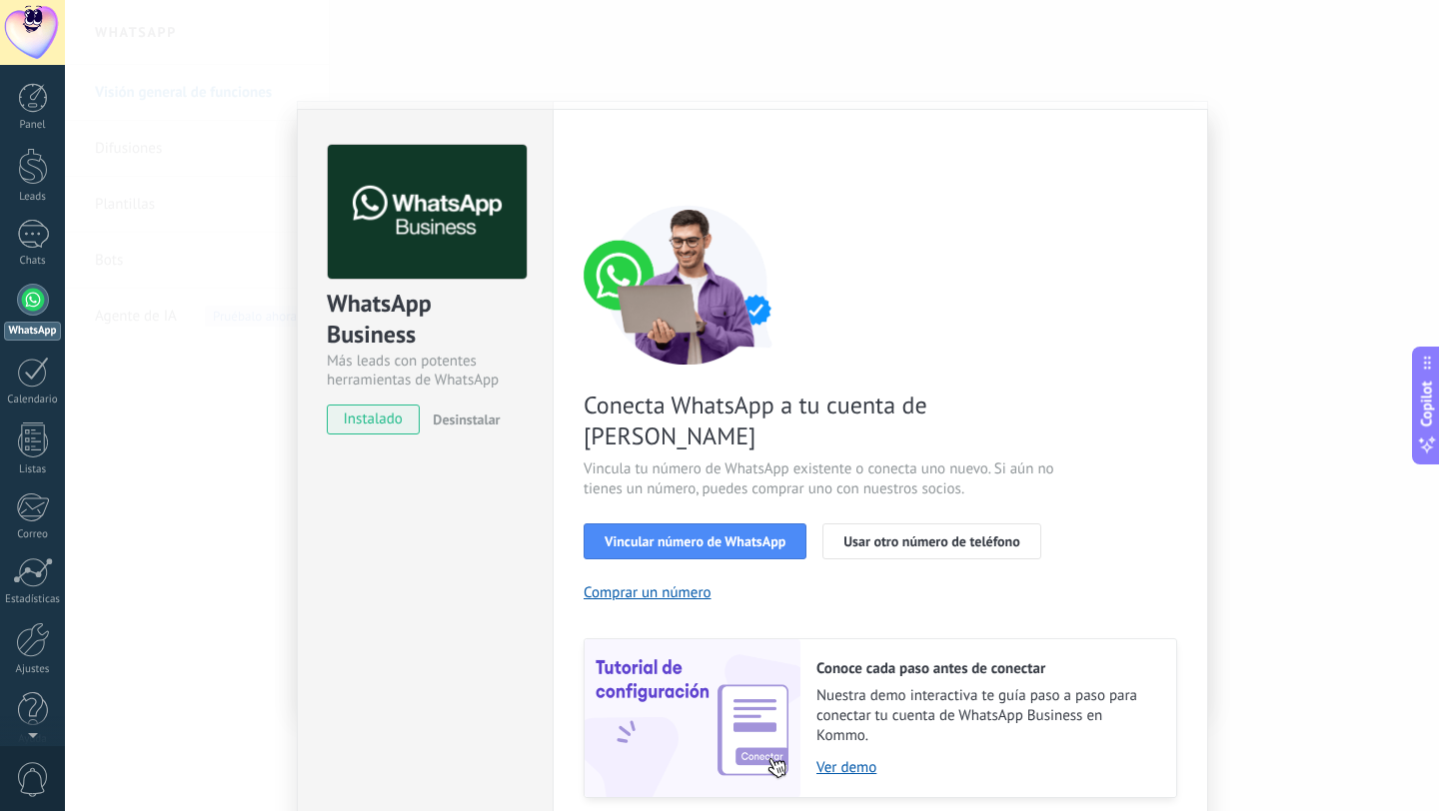
scroll to position [46, 0]
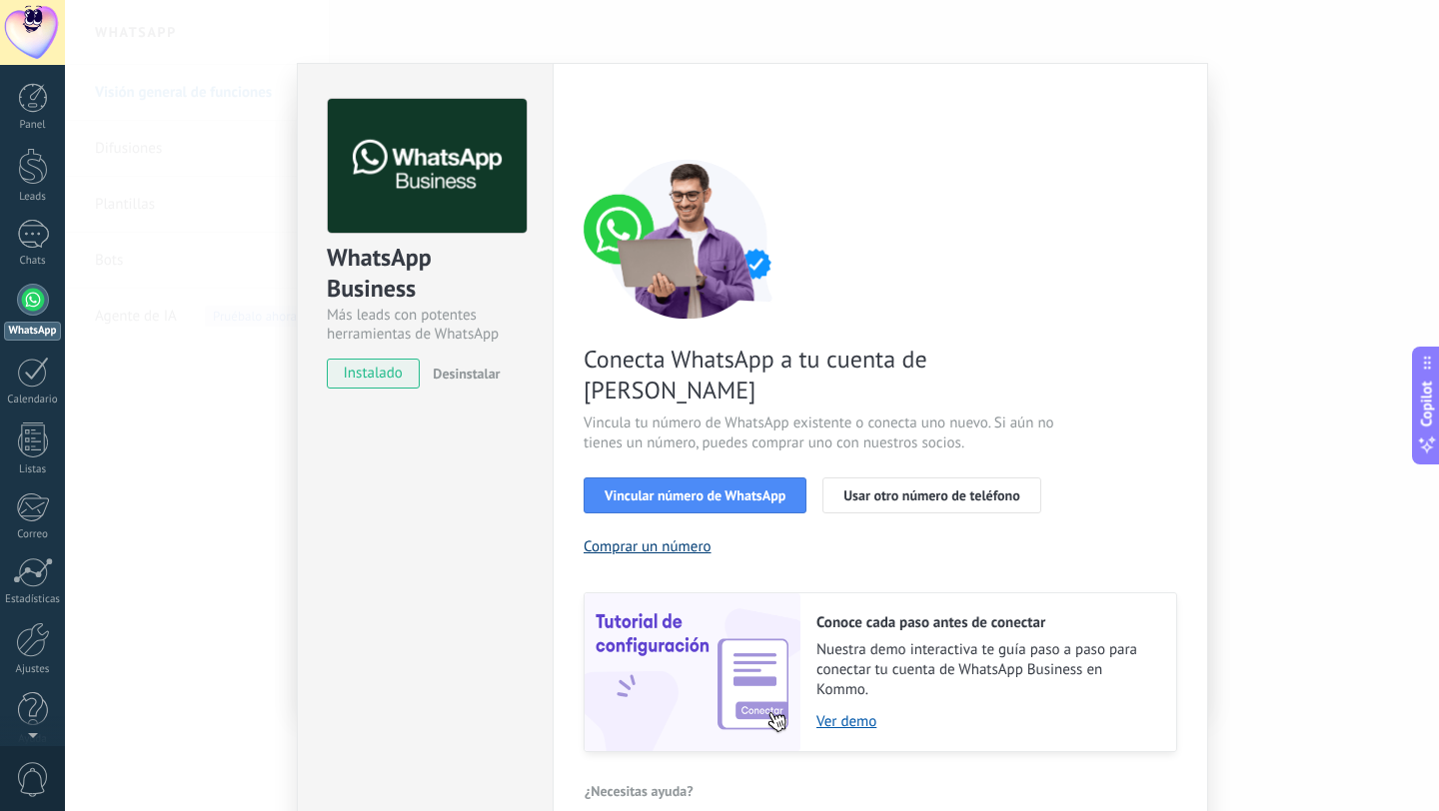
click at [670, 537] on button "Comprar un número" at bounding box center [647, 546] width 128 height 19
click at [890, 489] on span "Usar otro número de teléfono" at bounding box center [931, 496] width 176 height 14
